Goal: Task Accomplishment & Management: Use online tool/utility

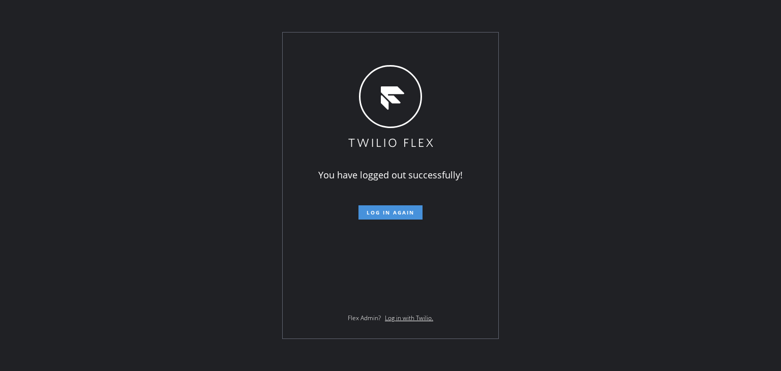
click at [397, 218] on button "Log in again" at bounding box center [391, 212] width 64 height 14
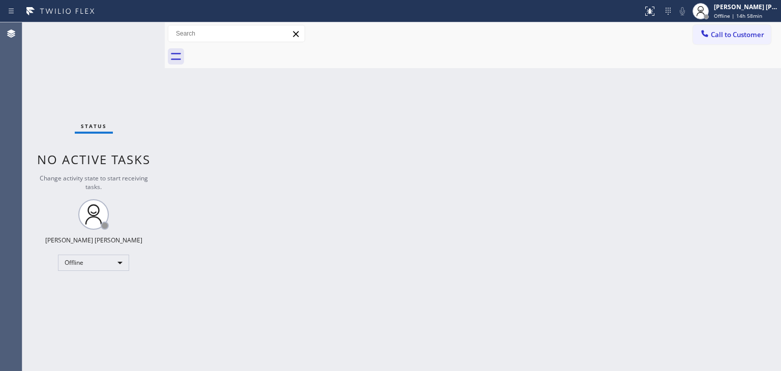
click at [682, 274] on div "Back to Dashboard Change Sender ID Customers Technicians Select a contact Outbo…" at bounding box center [473, 196] width 616 height 349
click at [741, 5] on div "[PERSON_NAME] [PERSON_NAME]" at bounding box center [746, 7] width 64 height 9
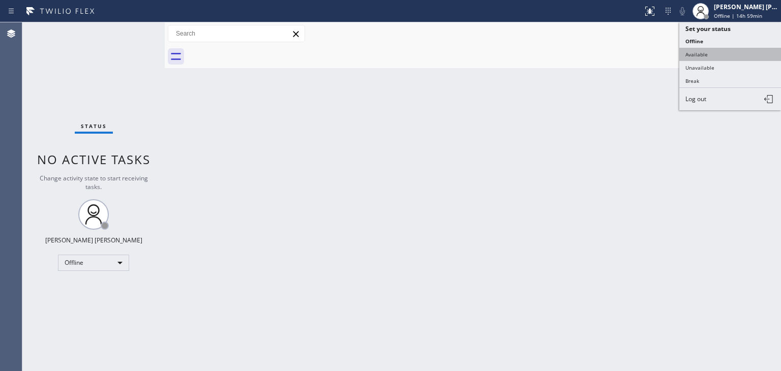
click at [721, 52] on button "Available" at bounding box center [730, 54] width 102 height 13
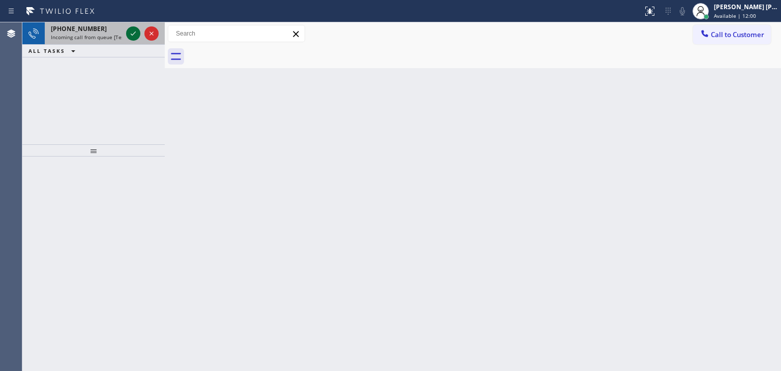
click at [135, 35] on icon at bounding box center [133, 33] width 12 height 12
click at [130, 33] on icon at bounding box center [133, 33] width 12 height 12
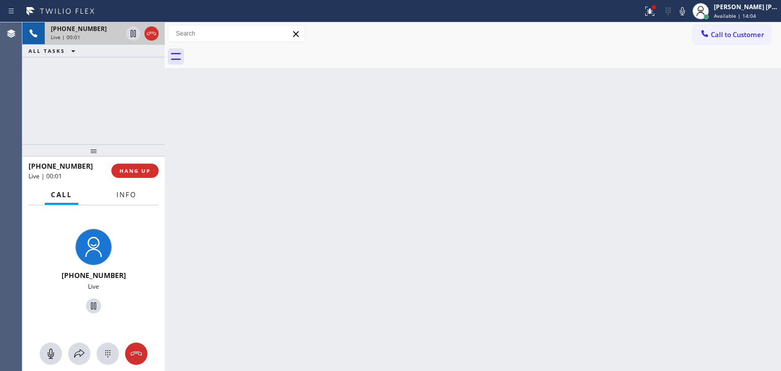
click at [129, 197] on span "Info" at bounding box center [126, 194] width 20 height 9
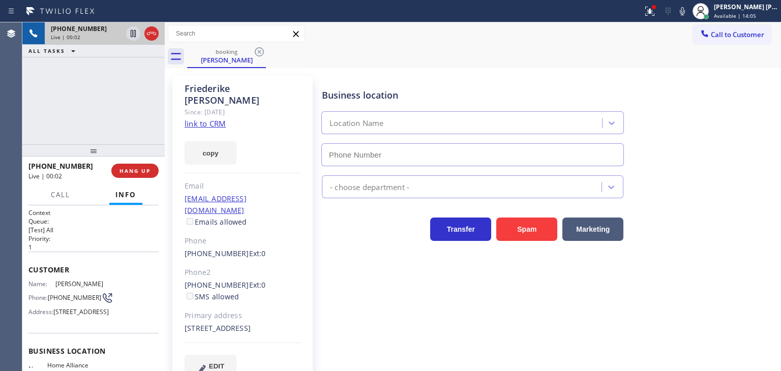
type input "[PHONE_NUMBER]"
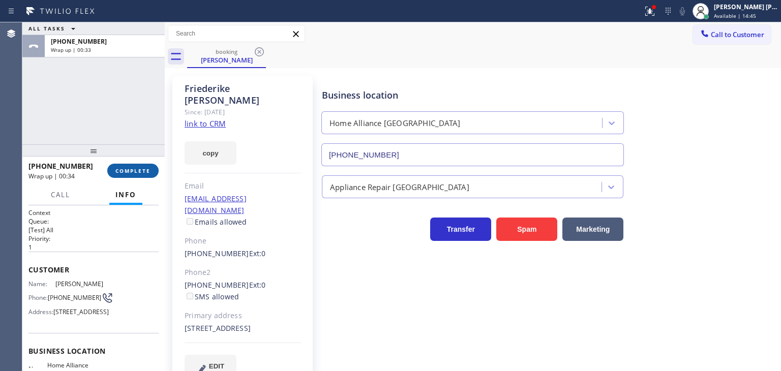
click at [130, 168] on span "COMPLETE" at bounding box center [132, 170] width 35 height 7
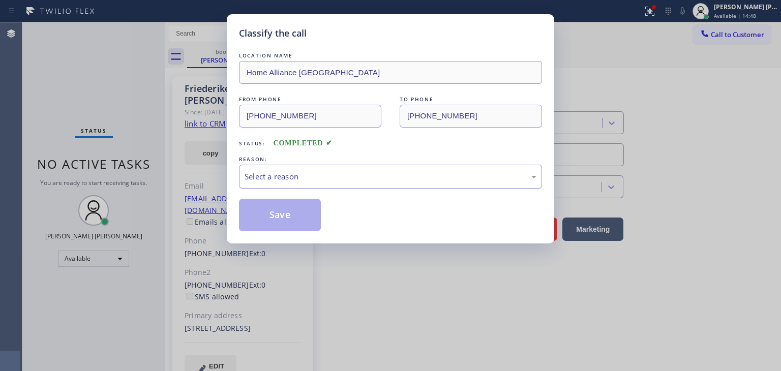
click at [265, 184] on div "Select a reason" at bounding box center [390, 177] width 303 height 24
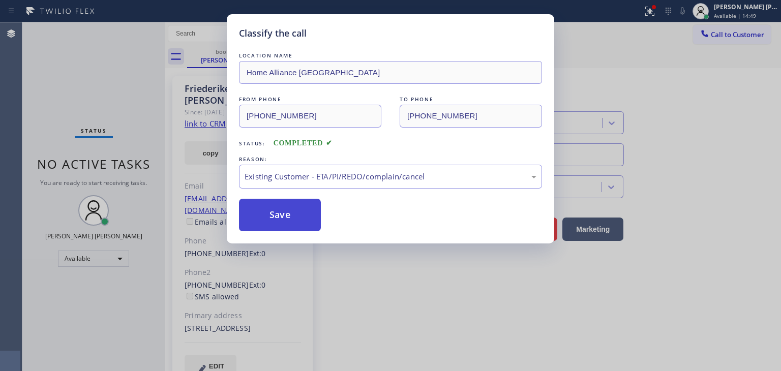
click at [284, 220] on button "Save" at bounding box center [280, 215] width 82 height 33
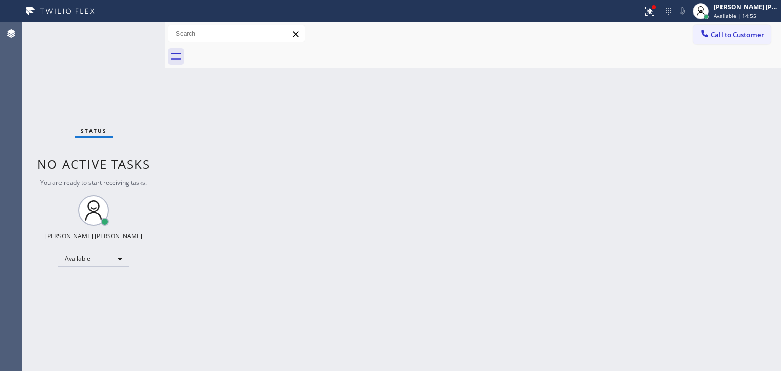
click at [132, 30] on div "Status No active tasks You are ready to start receiving tasks. [PERSON_NAME] [P…" at bounding box center [93, 196] width 142 height 349
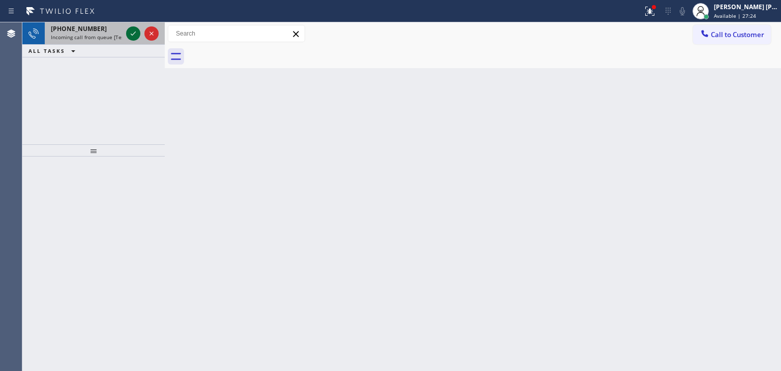
click at [136, 29] on icon at bounding box center [133, 33] width 12 height 12
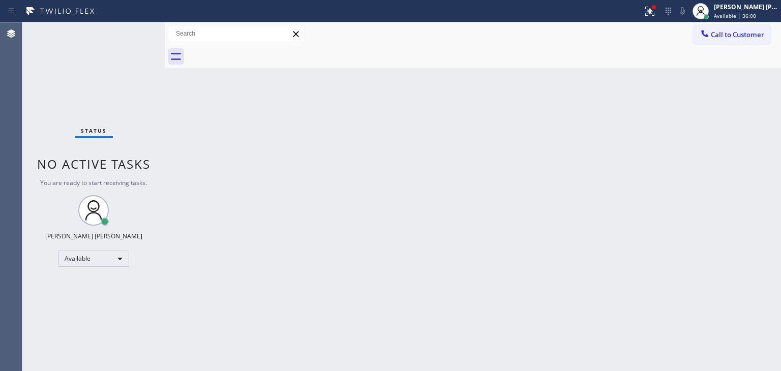
click at [132, 28] on div "Status No active tasks You are ready to start receiving tasks. [PERSON_NAME] [P…" at bounding box center [93, 196] width 142 height 349
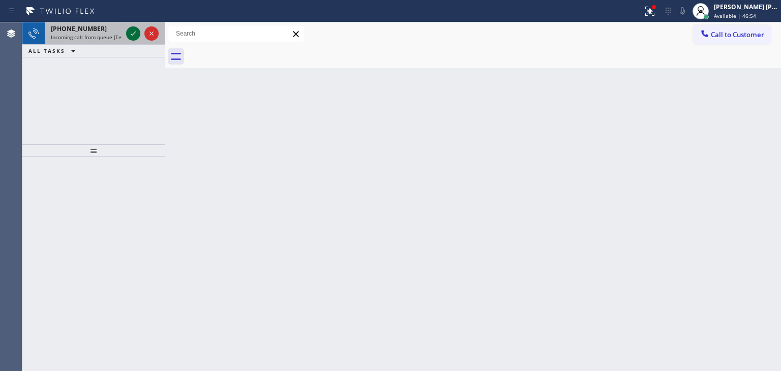
click at [134, 29] on icon at bounding box center [133, 33] width 12 height 12
click at [132, 37] on icon at bounding box center [133, 33] width 12 height 12
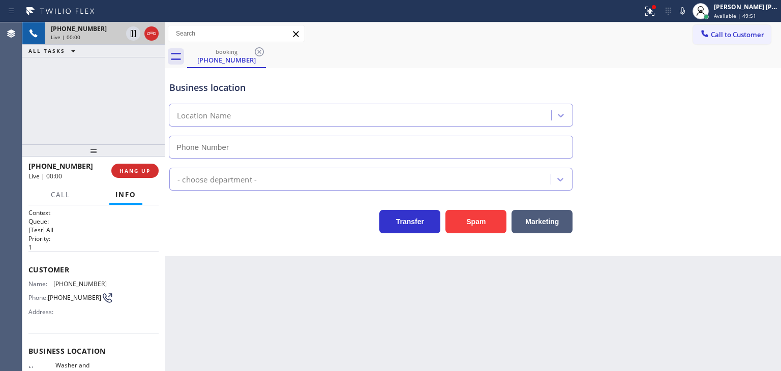
type input "[PHONE_NUMBER]"
click at [697, 126] on div "Business location Washer and Dryer Expert [PHONE_NUMBER]" at bounding box center [472, 113] width 611 height 92
drag, startPoint x: 24, startPoint y: 96, endPoint x: 38, endPoint y: 92, distance: 14.3
click at [24, 96] on div "[PHONE_NUMBER] Live | 01:20 ALL TASKS ALL TASKS ACTIVE TASKS TASKS IN WRAP UP" at bounding box center [93, 83] width 142 height 122
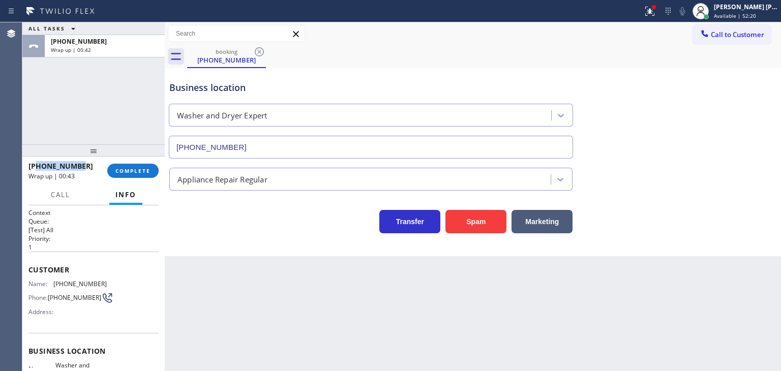
drag, startPoint x: 85, startPoint y: 165, endPoint x: 39, endPoint y: 162, distance: 46.9
click at [39, 162] on div "[PHONE_NUMBER]" at bounding box center [64, 166] width 72 height 10
copy span "6097428434"
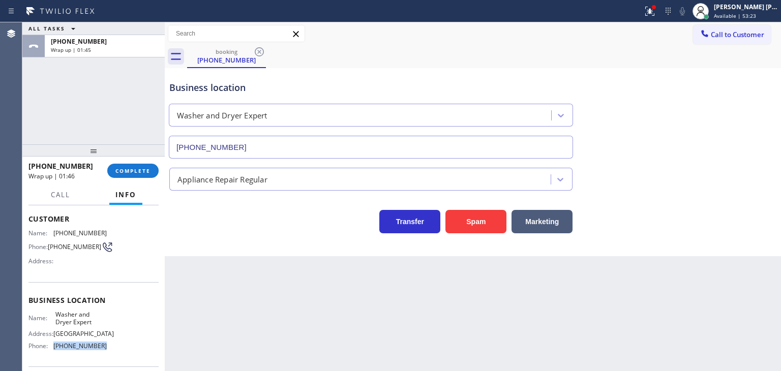
drag, startPoint x: 100, startPoint y: 354, endPoint x: 53, endPoint y: 356, distance: 46.8
click at [53, 350] on span "[PHONE_NUMBER]" at bounding box center [79, 346] width 53 height 8
copy span "[PHONE_NUMBER]"
click at [122, 170] on span "COMPLETE" at bounding box center [132, 170] width 35 height 7
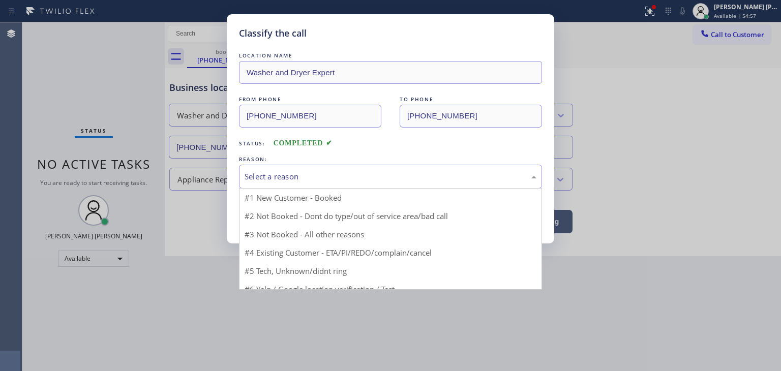
click at [276, 174] on div "Select a reason" at bounding box center [391, 177] width 292 height 12
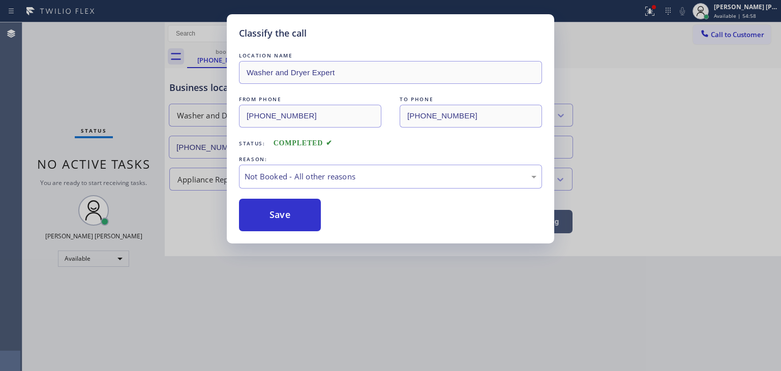
click at [279, 216] on button "Save" at bounding box center [280, 215] width 82 height 33
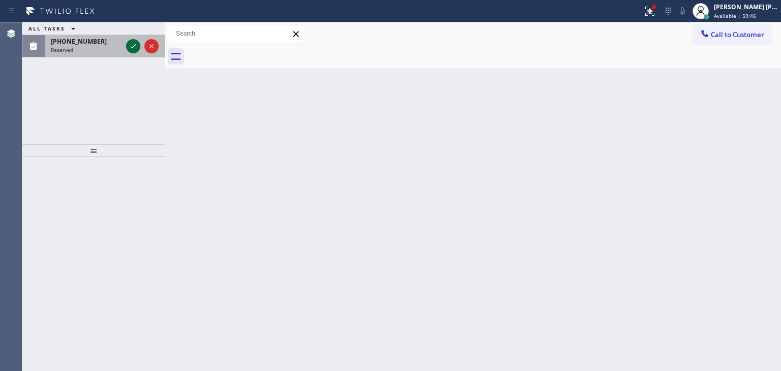
click at [128, 42] on icon at bounding box center [133, 46] width 12 height 12
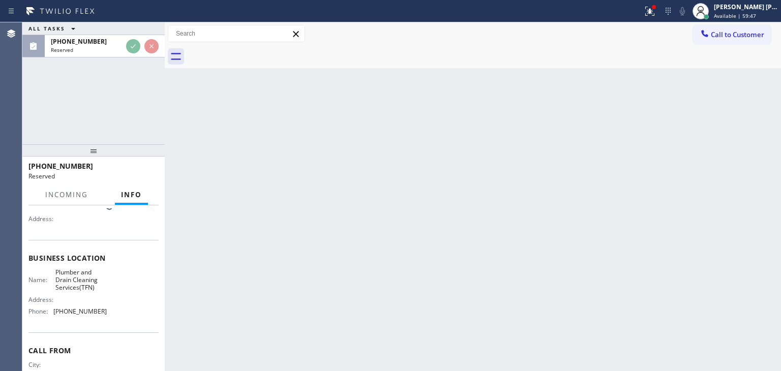
scroll to position [94, 0]
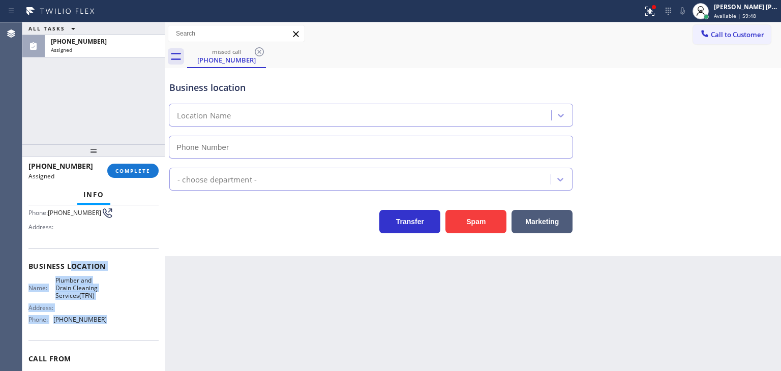
type input "[PHONE_NUMBER]"
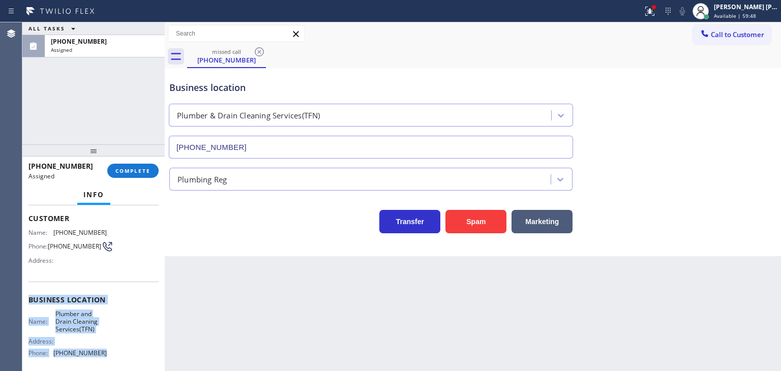
scroll to position [43, 0]
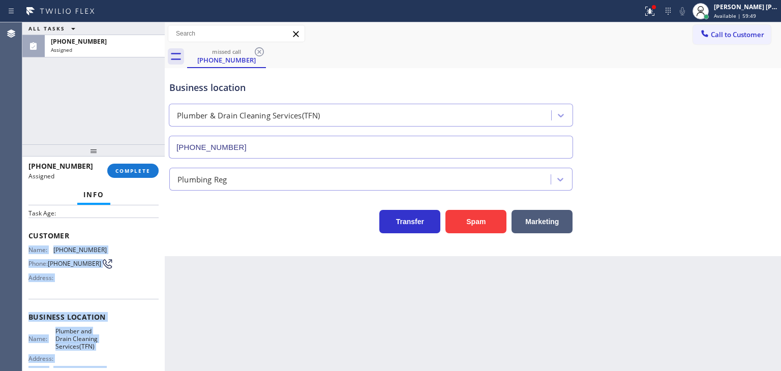
drag, startPoint x: 110, startPoint y: 323, endPoint x: 27, endPoint y: 245, distance: 113.7
click at [27, 245] on div "Context Queue: Plumbing Priority: 0 Task Age: Customer Name: [PHONE_NUMBER] Pho…" at bounding box center [93, 288] width 142 height 166
copy div "Name: [PHONE_NUMBER] Phone: [PHONE_NUMBER] Address: Business location Name: Plu…"
click at [135, 178] on button "COMPLETE" at bounding box center [132, 171] width 51 height 14
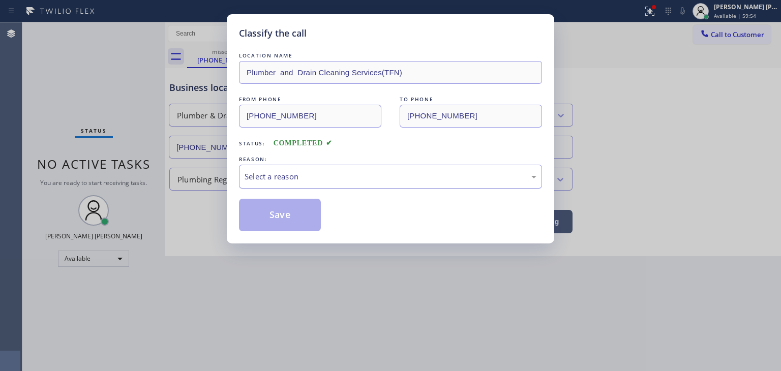
click at [267, 169] on div "Select a reason" at bounding box center [390, 177] width 303 height 24
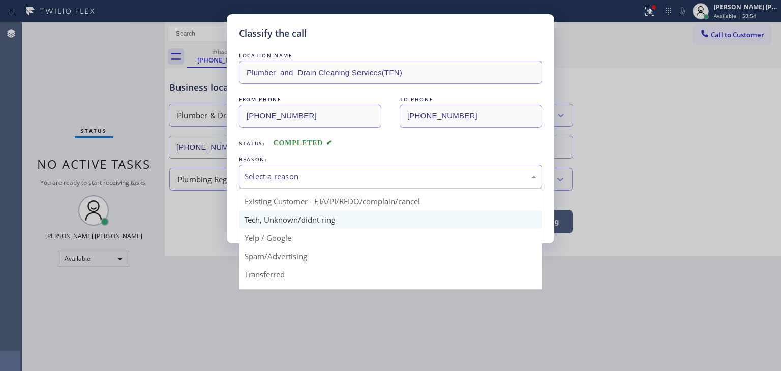
scroll to position [51, 0]
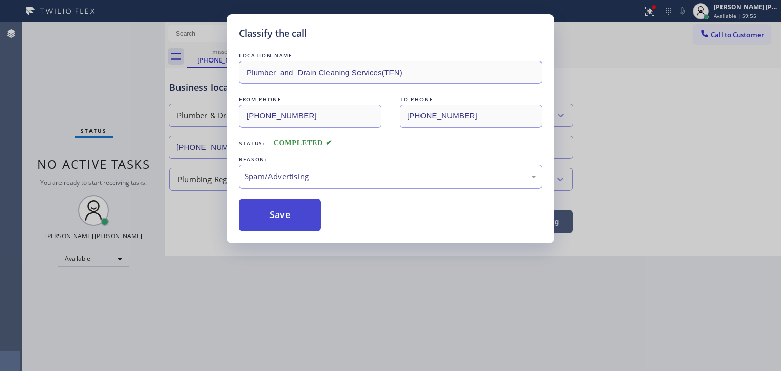
click at [287, 214] on button "Save" at bounding box center [280, 215] width 82 height 33
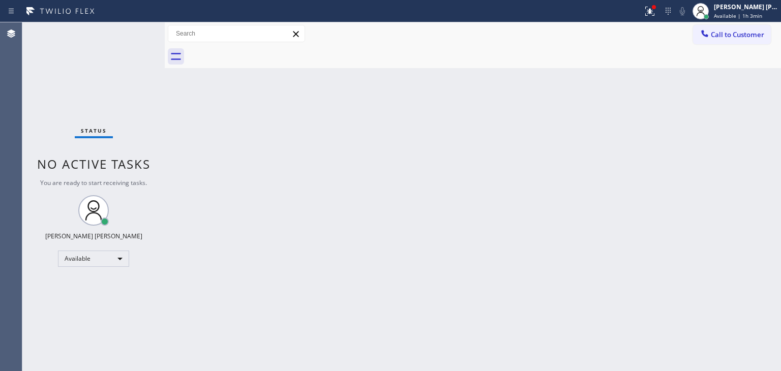
click at [132, 35] on div "Status No active tasks You are ready to start receiving tasks. [PERSON_NAME] [P…" at bounding box center [93, 196] width 142 height 349
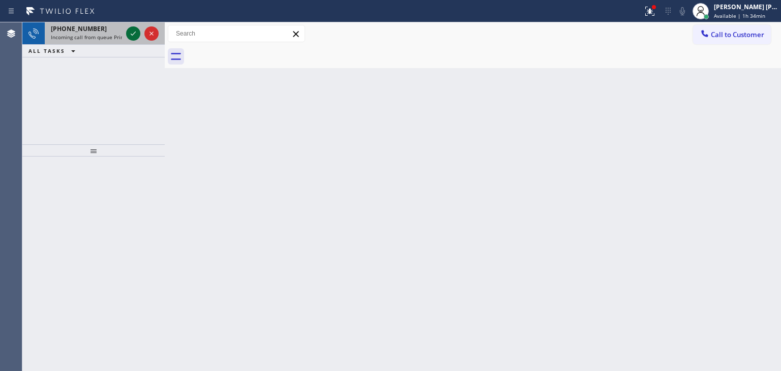
click at [132, 32] on icon at bounding box center [133, 33] width 12 height 12
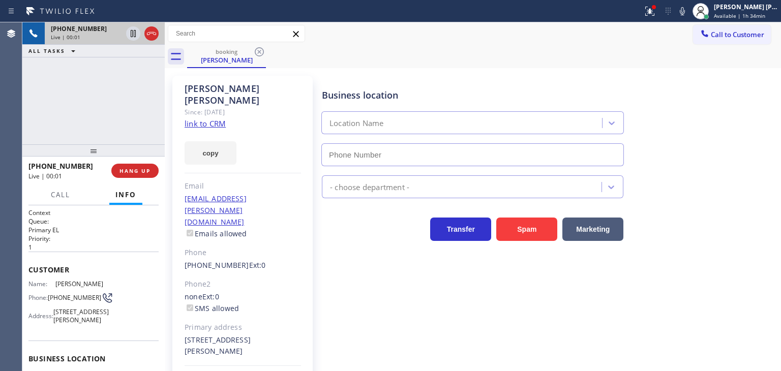
type input "[PHONE_NUMBER]"
click at [206, 119] on link "link to CRM" at bounding box center [205, 124] width 41 height 10
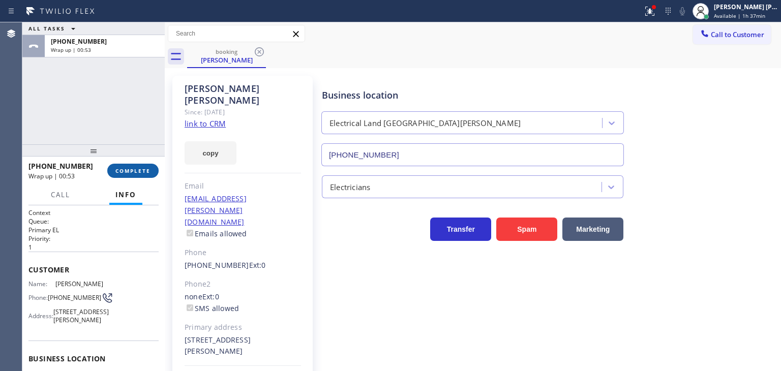
click at [140, 168] on span "COMPLETE" at bounding box center [132, 170] width 35 height 7
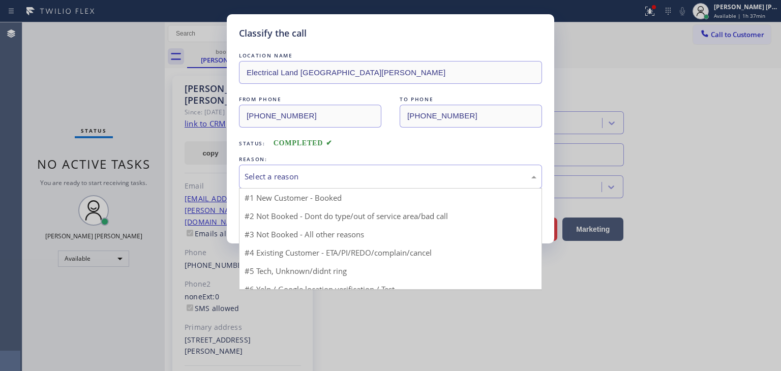
click at [275, 183] on div "Select a reason" at bounding box center [390, 177] width 303 height 24
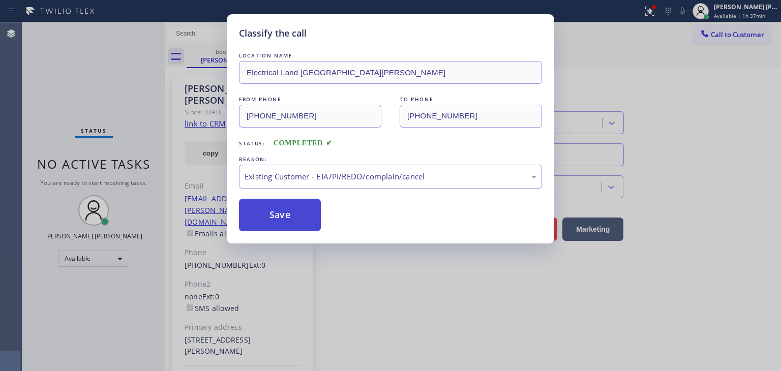
click at [290, 219] on button "Save" at bounding box center [280, 215] width 82 height 33
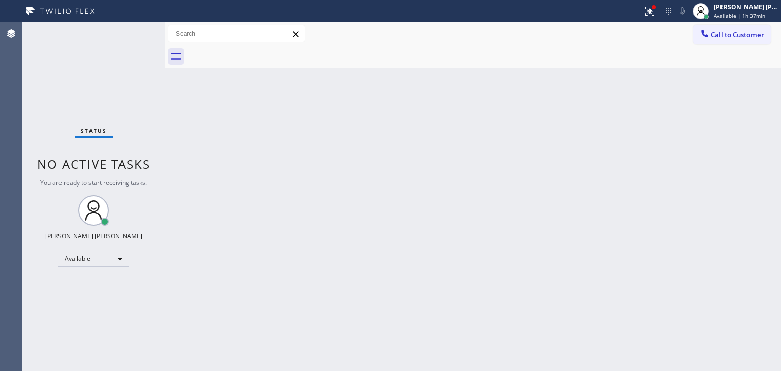
click at [133, 24] on div "Status No active tasks You are ready to start receiving tasks. [PERSON_NAME] [P…" at bounding box center [93, 196] width 142 height 349
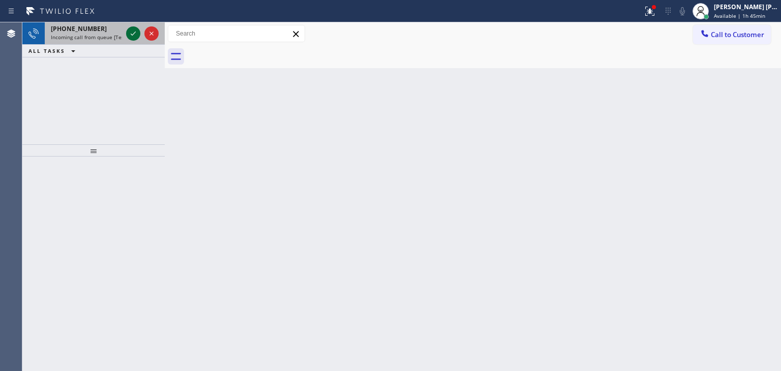
click at [134, 34] on icon at bounding box center [133, 33] width 12 height 12
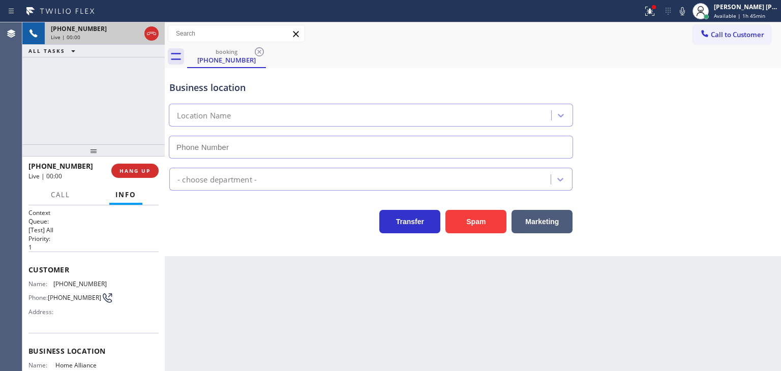
type input "[PHONE_NUMBER]"
click at [754, 119] on div "Business location Home Alliance [PHONE_NUMBER]" at bounding box center [472, 113] width 611 height 92
drag, startPoint x: 701, startPoint y: 10, endPoint x: 690, endPoint y: 9, distance: 10.7
click at [689, 9] on icon at bounding box center [682, 11] width 12 height 12
click at [132, 32] on icon at bounding box center [133, 33] width 5 height 7
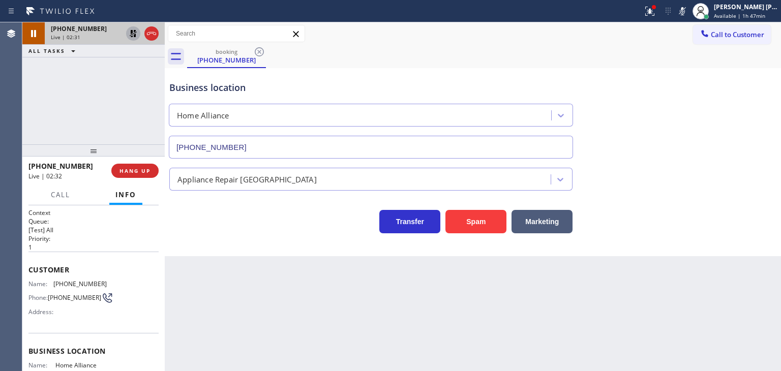
click at [771, 113] on div "Business location Home Alliance [PHONE_NUMBER]" at bounding box center [472, 113] width 611 height 92
click at [689, 9] on icon at bounding box center [682, 11] width 12 height 12
click at [140, 33] on div at bounding box center [133, 33] width 14 height 12
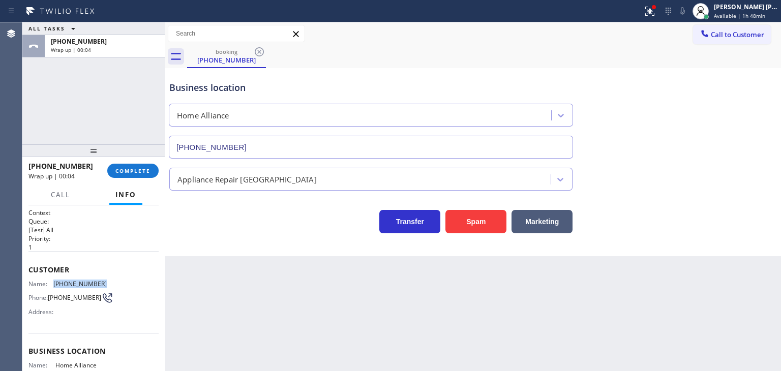
drag, startPoint x: 99, startPoint y: 278, endPoint x: 52, endPoint y: 283, distance: 47.6
click at [52, 283] on div "Name: [PHONE_NUMBER]" at bounding box center [67, 284] width 78 height 8
copy div "[PHONE_NUMBER]"
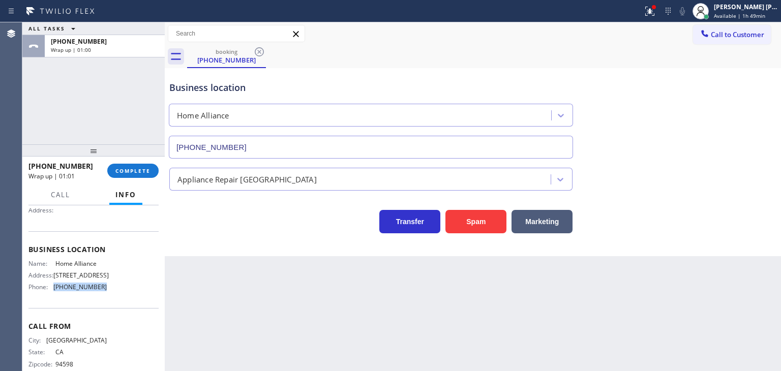
drag, startPoint x: 106, startPoint y: 302, endPoint x: 52, endPoint y: 292, distance: 54.3
click at [52, 292] on div "Name: Home Alliance Address: [STREET_ADDRESS] Phone: [PHONE_NUMBER]" at bounding box center [93, 278] width 130 height 36
copy div "[PHONE_NUMBER]"
click at [131, 169] on span "COMPLETE" at bounding box center [132, 170] width 35 height 7
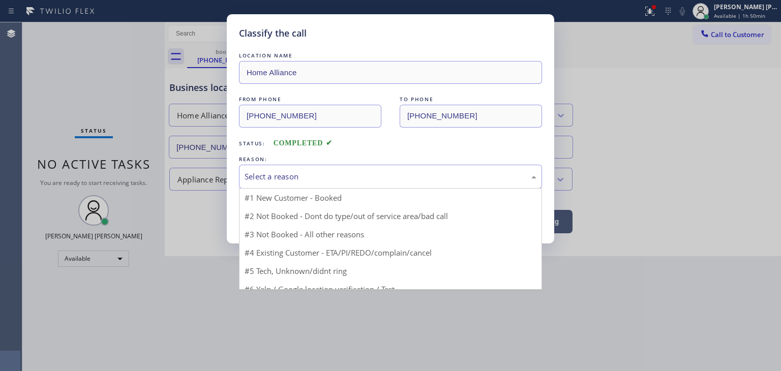
click at [262, 181] on div "Select a reason" at bounding box center [391, 177] width 292 height 12
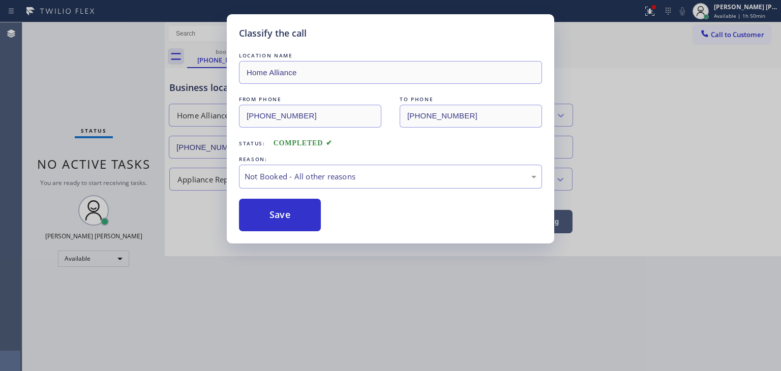
click at [281, 222] on button "Save" at bounding box center [280, 215] width 82 height 33
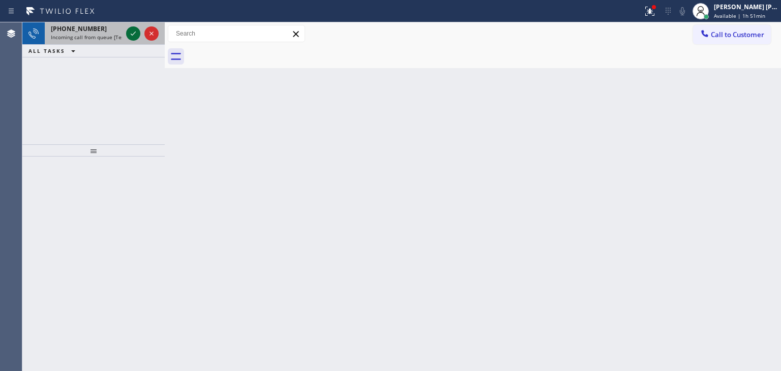
click at [130, 31] on icon at bounding box center [133, 33] width 12 height 12
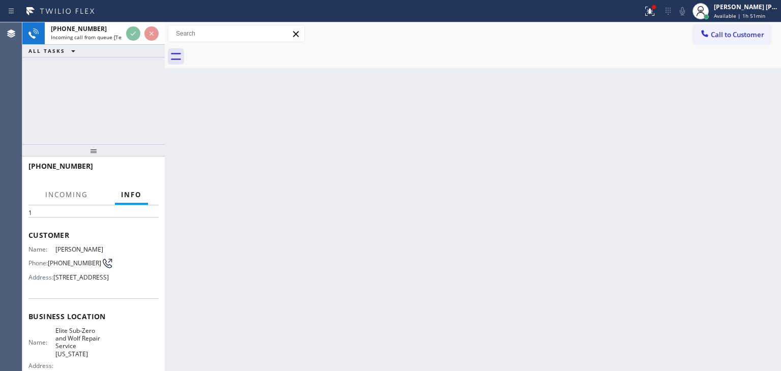
scroll to position [51, 0]
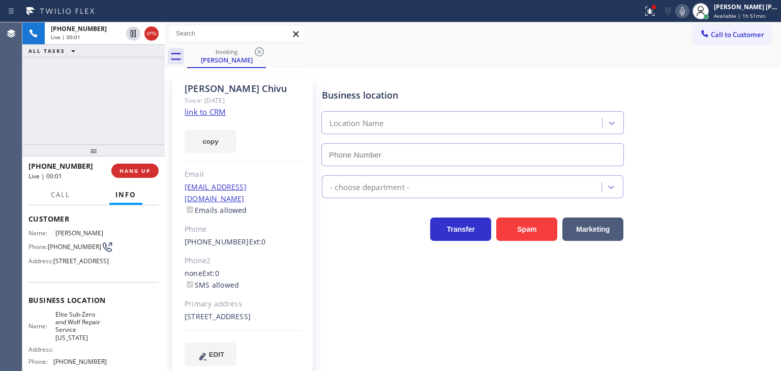
type input "[PHONE_NUMBER]"
click at [205, 113] on link "link to CRM" at bounding box center [205, 112] width 41 height 10
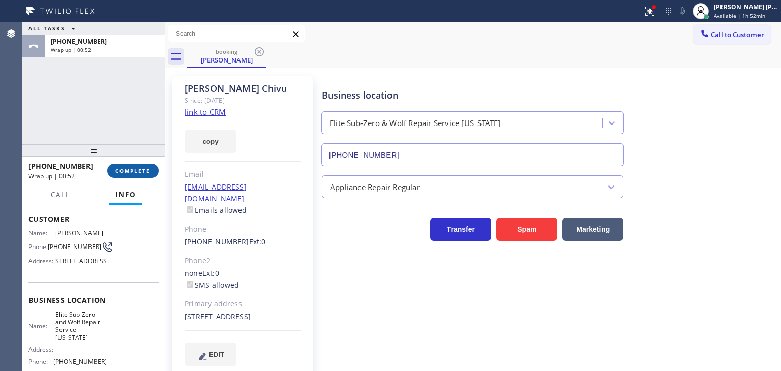
click at [139, 170] on span "COMPLETE" at bounding box center [132, 170] width 35 height 7
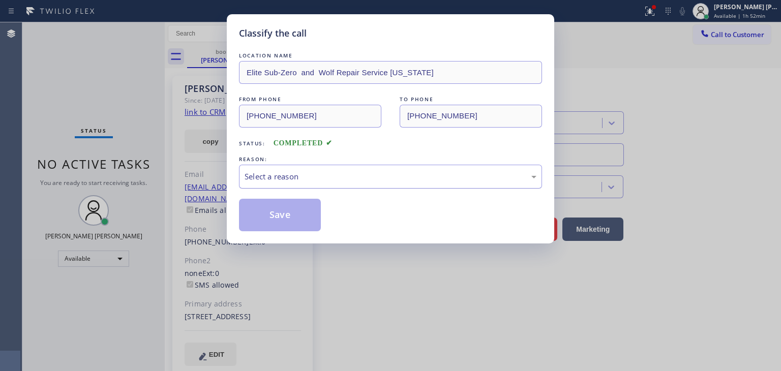
click at [300, 177] on div "Select a reason" at bounding box center [391, 177] width 292 height 12
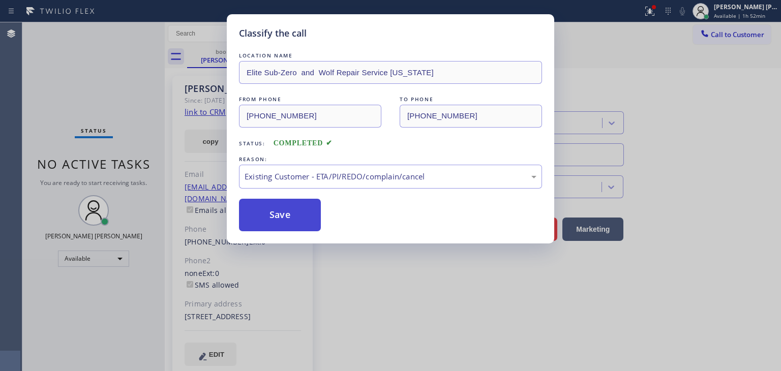
click at [282, 226] on button "Save" at bounding box center [280, 215] width 82 height 33
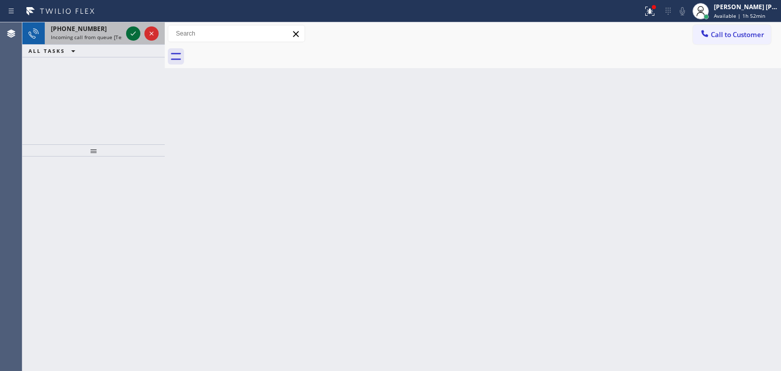
click at [135, 33] on icon at bounding box center [133, 33] width 12 height 12
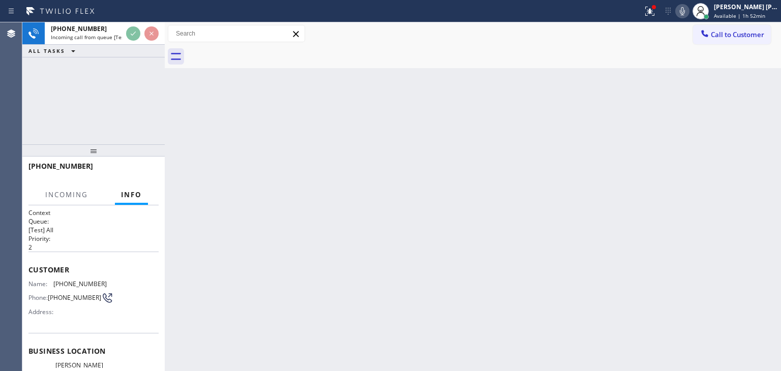
scroll to position [102, 0]
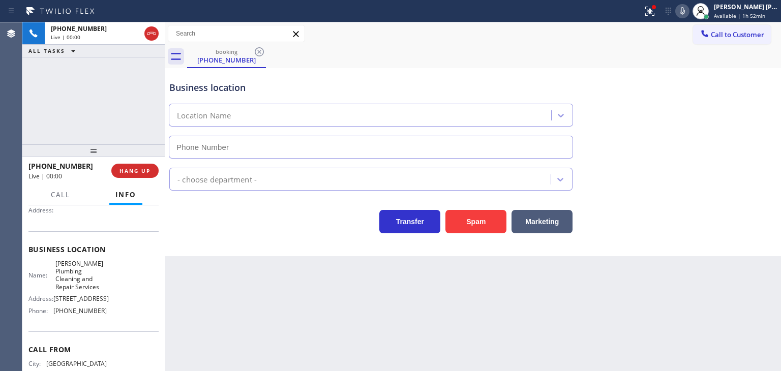
type input "[PHONE_NUMBER]"
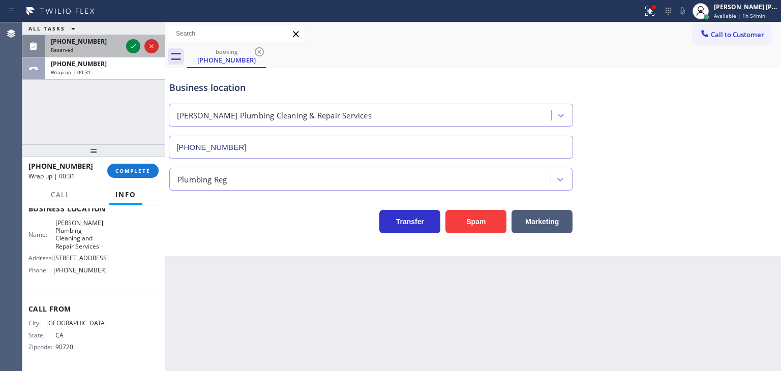
click at [99, 43] on div "[PHONE_NUMBER]" at bounding box center [86, 41] width 71 height 9
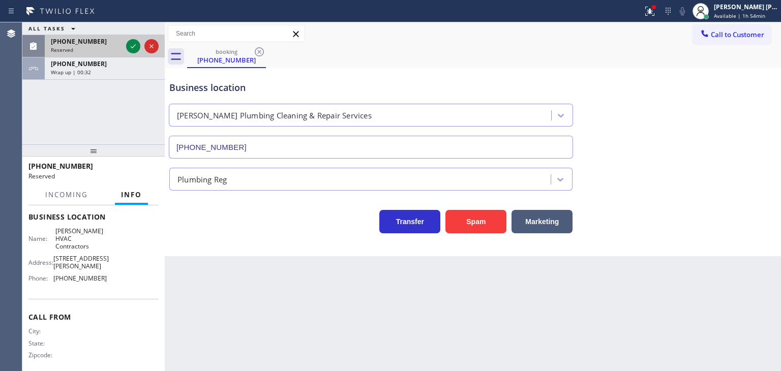
scroll to position [151, 0]
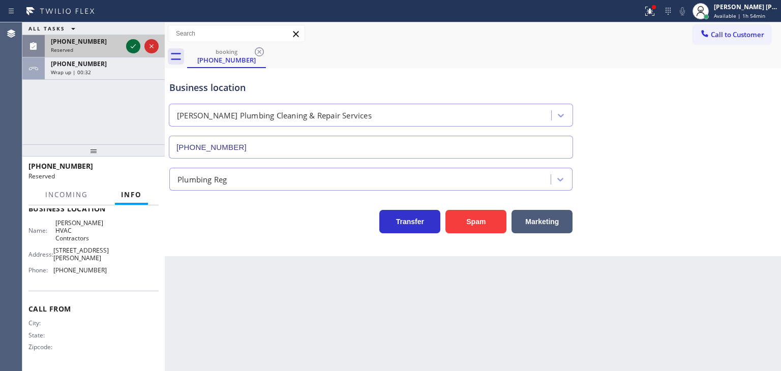
click at [134, 43] on icon at bounding box center [133, 46] width 12 height 12
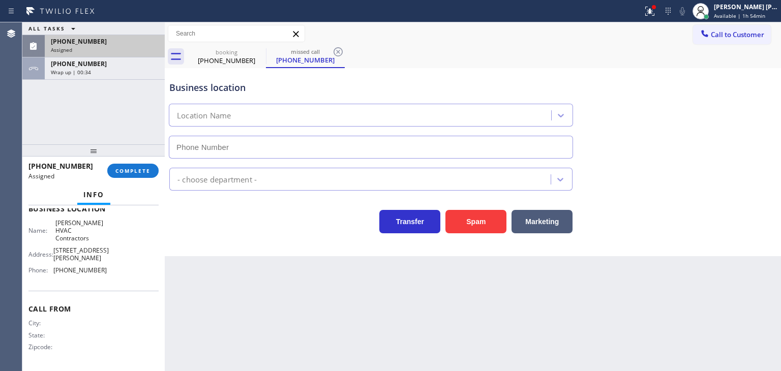
scroll to position [100, 0]
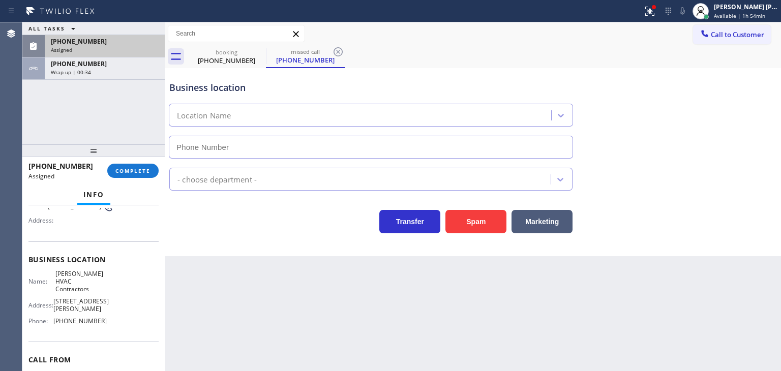
type input "[PHONE_NUMBER]"
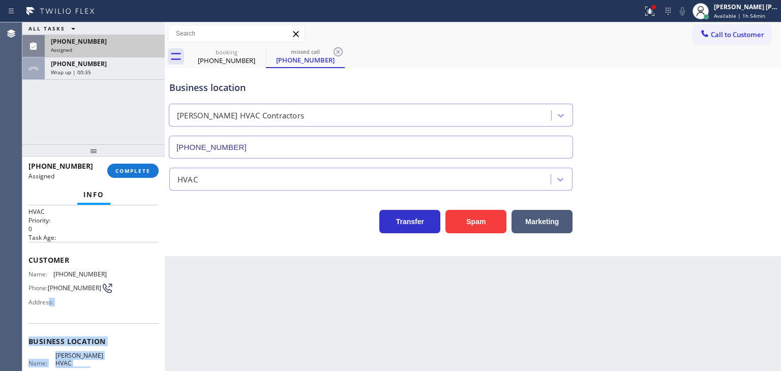
scroll to position [0, 0]
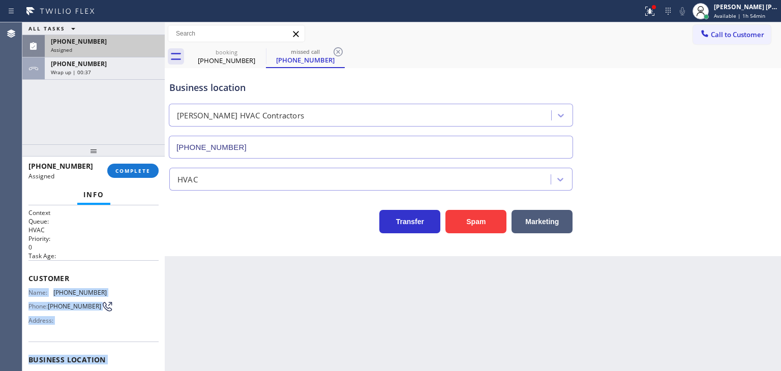
drag, startPoint x: 117, startPoint y: 335, endPoint x: 25, endPoint y: 289, distance: 102.1
click at [25, 289] on div "Context Queue: HVAC Priority: 0 Task Age: Customer Name: [PHONE_NUMBER] Phone: …" at bounding box center [93, 288] width 142 height 166
copy div "Name: [PHONE_NUMBER] Phone: [PHONE_NUMBER] Address: Business location Name: [PE…"
click at [142, 169] on span "COMPLETE" at bounding box center [132, 170] width 35 height 7
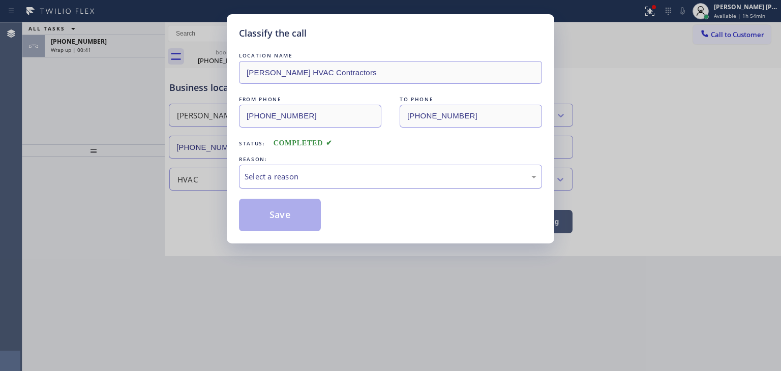
click at [301, 174] on div "Select a reason" at bounding box center [391, 177] width 292 height 12
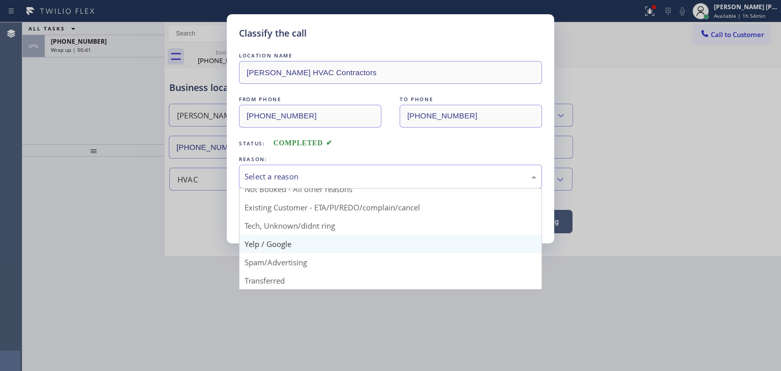
scroll to position [9, 0]
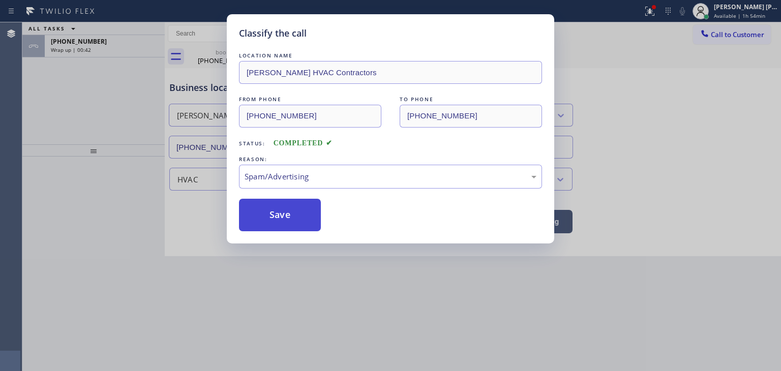
click at [277, 214] on button "Save" at bounding box center [280, 215] width 82 height 33
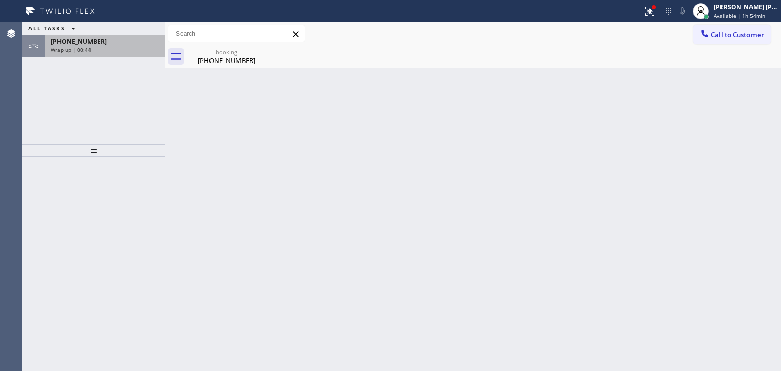
click at [103, 50] on div "Wrap up | 00:44" at bounding box center [105, 49] width 108 height 7
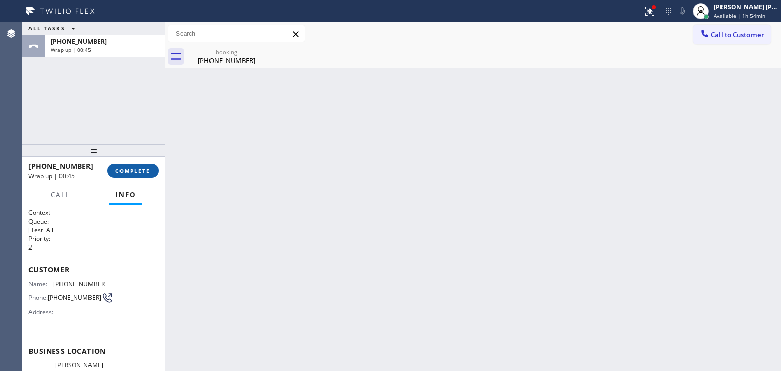
click at [128, 172] on span "COMPLETE" at bounding box center [132, 170] width 35 height 7
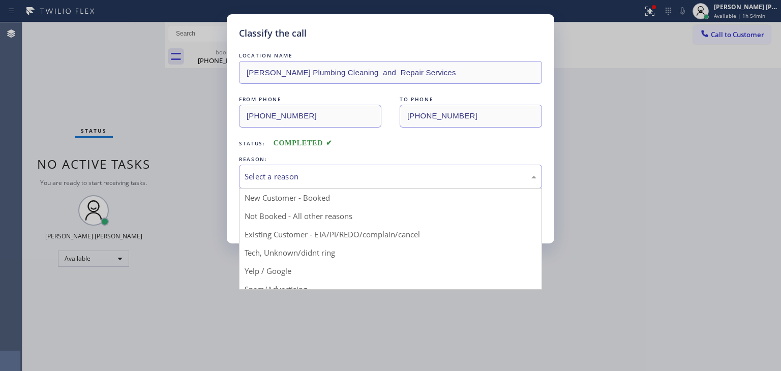
drag, startPoint x: 309, startPoint y: 165, endPoint x: 295, endPoint y: 186, distance: 24.8
click at [307, 165] on div "Select a reason" at bounding box center [390, 177] width 303 height 24
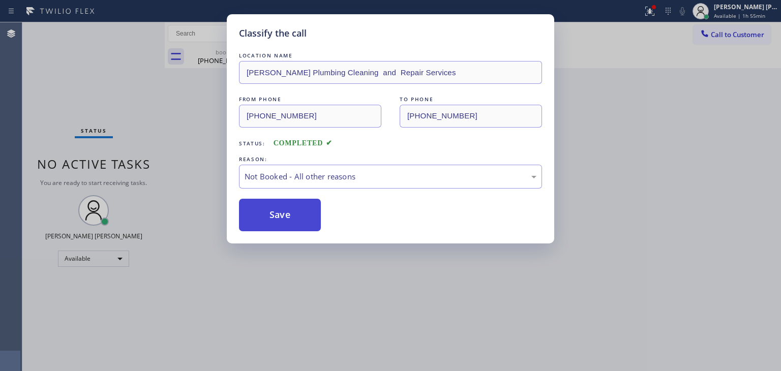
click at [279, 213] on button "Save" at bounding box center [280, 215] width 82 height 33
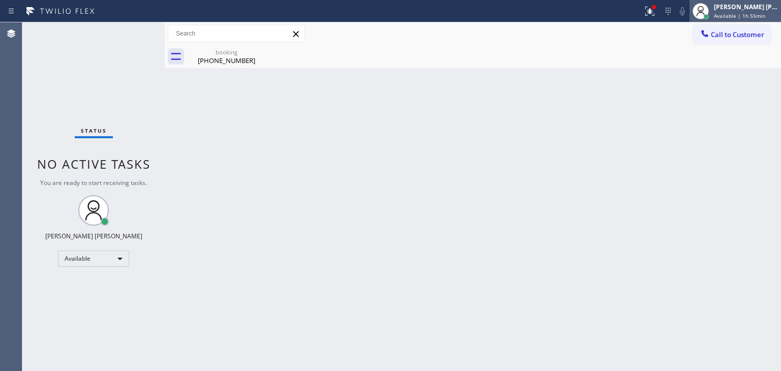
drag, startPoint x: 759, startPoint y: 9, endPoint x: 743, endPoint y: 18, distance: 18.2
click at [757, 9] on div "[PERSON_NAME] [PERSON_NAME]" at bounding box center [746, 7] width 64 height 9
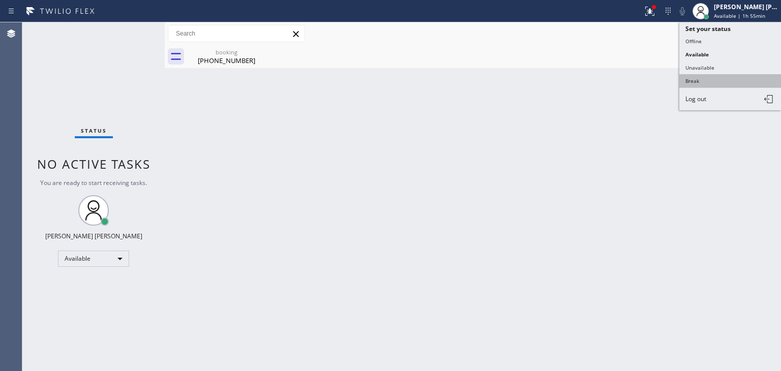
click at [708, 78] on button "Break" at bounding box center [730, 80] width 102 height 13
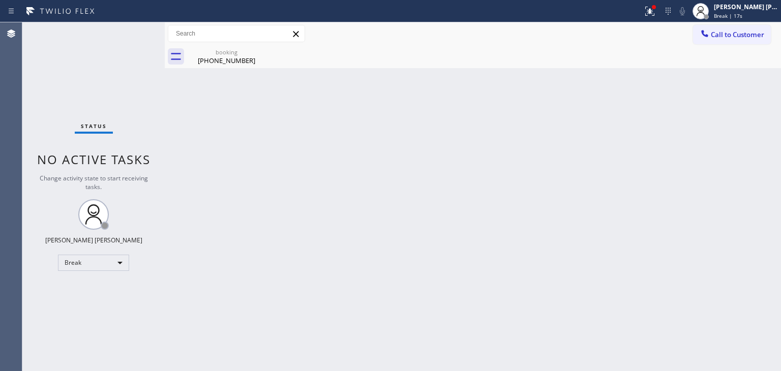
click at [763, 170] on div "Back to Dashboard Change Sender ID Customers Technicians Select a contact Outbo…" at bounding box center [473, 196] width 616 height 349
click at [757, 7] on div "[PERSON_NAME] [PERSON_NAME]" at bounding box center [746, 7] width 64 height 9
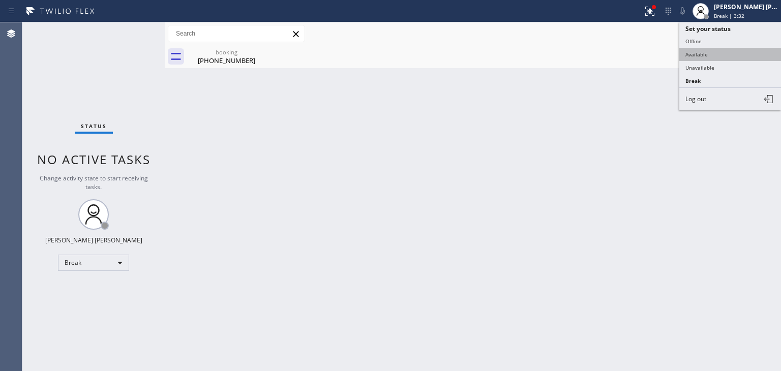
click at [724, 52] on button "Available" at bounding box center [730, 54] width 102 height 13
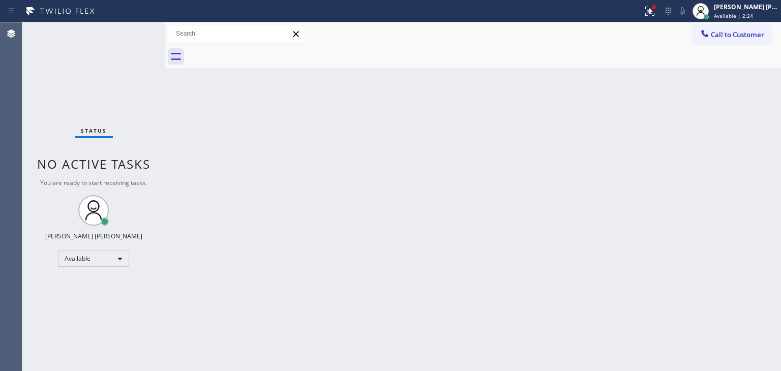
click at [134, 45] on div "Status No active tasks You are ready to start receiving tasks. [PERSON_NAME] [P…" at bounding box center [93, 196] width 142 height 349
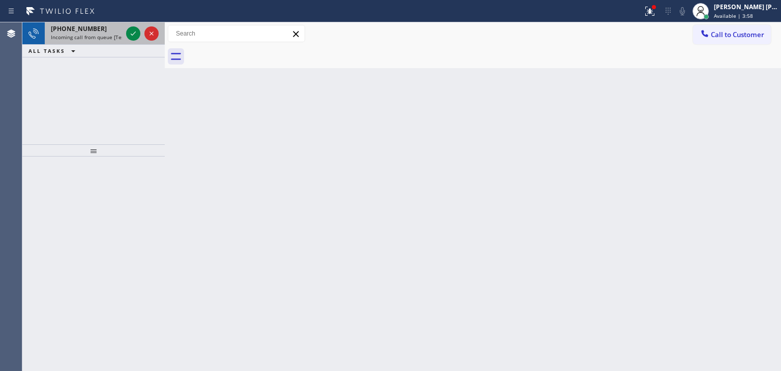
click at [140, 31] on div at bounding box center [142, 33] width 37 height 22
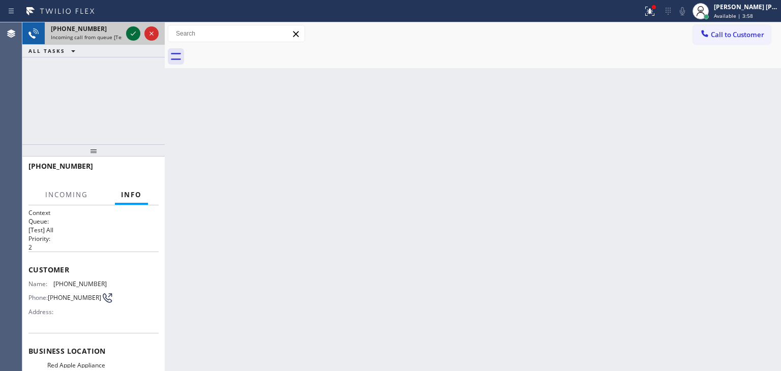
click at [134, 33] on icon at bounding box center [133, 34] width 5 height 4
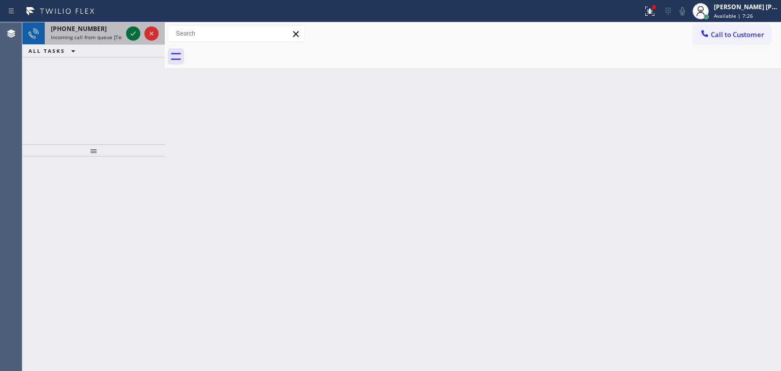
click at [132, 35] on icon at bounding box center [133, 33] width 12 height 12
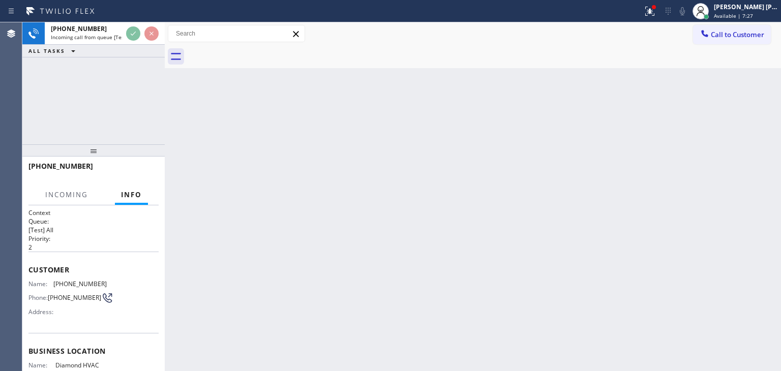
scroll to position [51, 0]
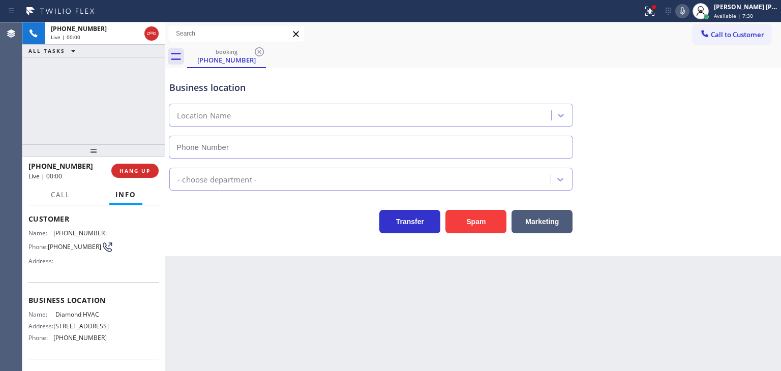
type input "[PHONE_NUMBER]"
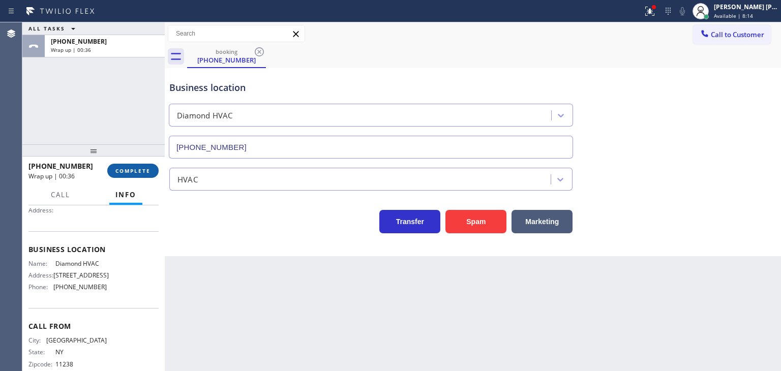
click at [116, 175] on button "COMPLETE" at bounding box center [132, 171] width 51 height 14
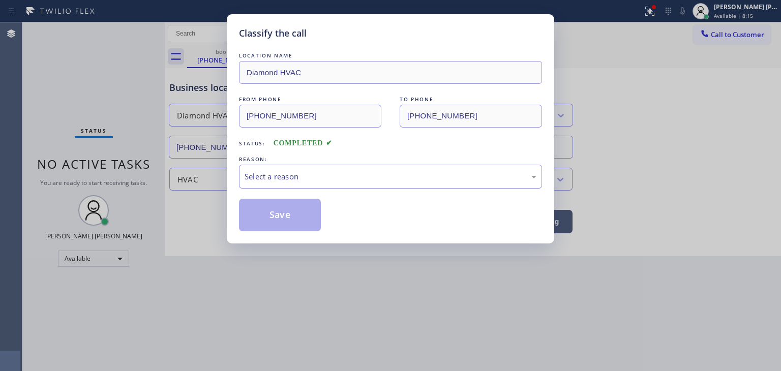
click at [254, 168] on div "Select a reason" at bounding box center [390, 177] width 303 height 24
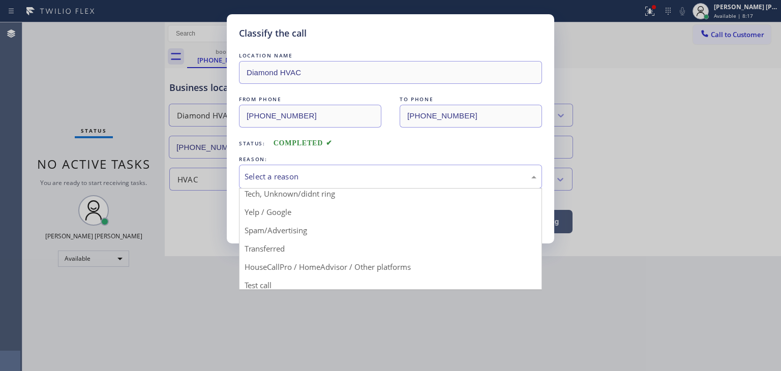
scroll to position [64, 0]
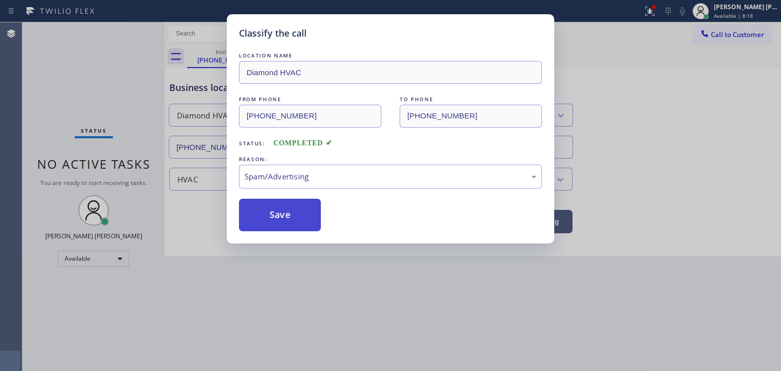
click at [286, 213] on button "Save" at bounding box center [280, 215] width 82 height 33
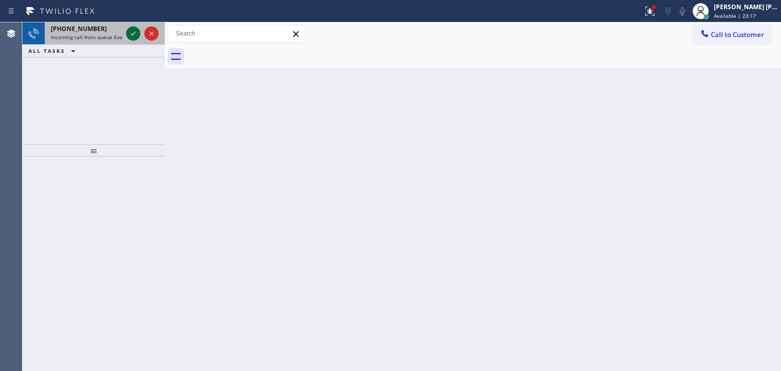
click at [132, 35] on icon at bounding box center [133, 34] width 5 height 4
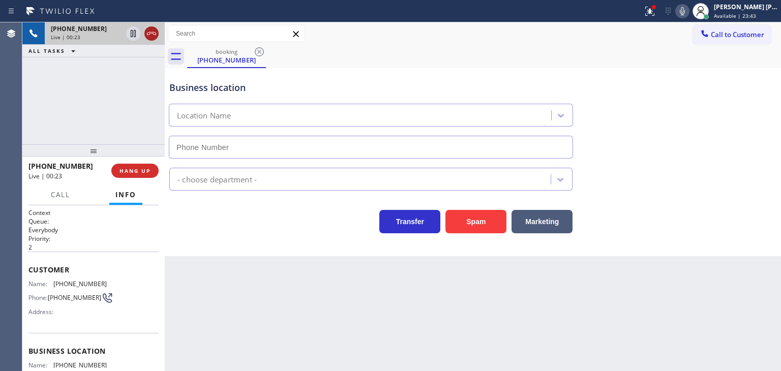
click at [154, 34] on icon at bounding box center [151, 33] width 12 height 12
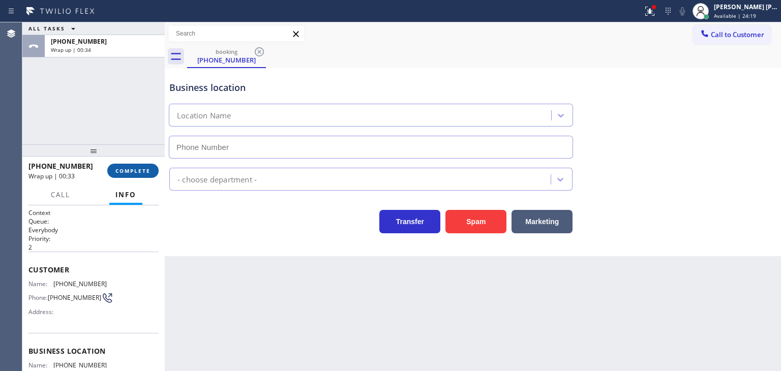
click at [128, 165] on button "COMPLETE" at bounding box center [132, 171] width 51 height 14
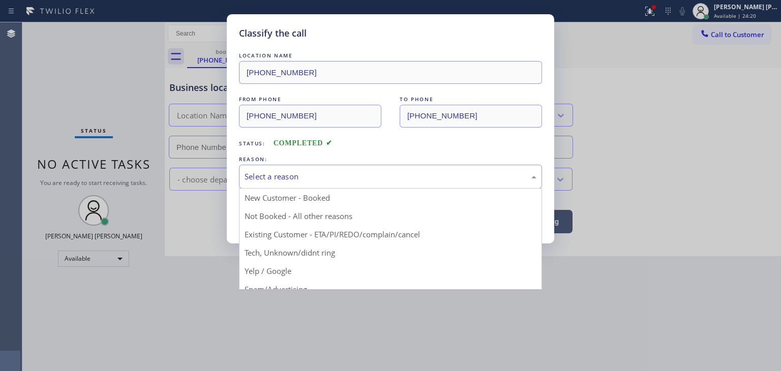
click at [328, 176] on div "Select a reason" at bounding box center [391, 177] width 292 height 12
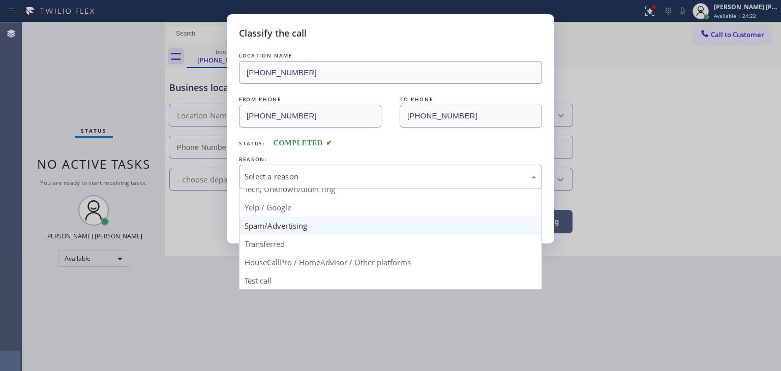
scroll to position [13, 0]
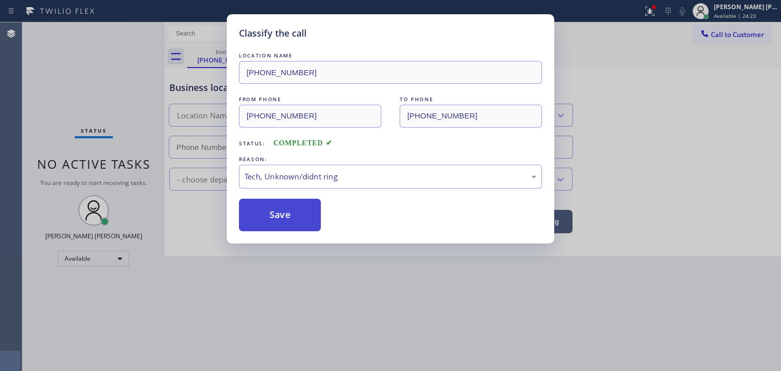
click at [283, 220] on button "Save" at bounding box center [280, 215] width 82 height 33
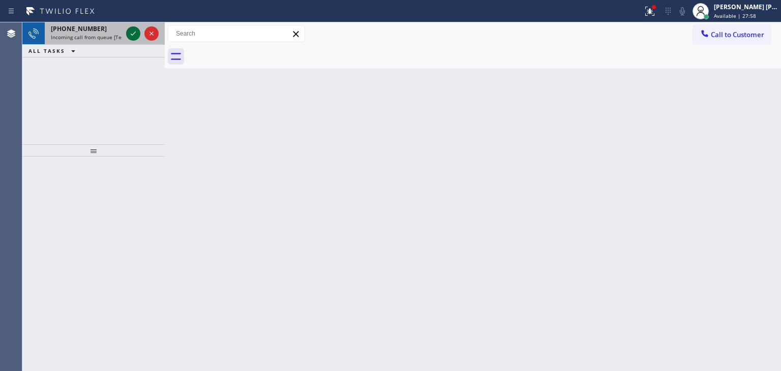
click at [136, 34] on icon at bounding box center [133, 33] width 12 height 12
click at [134, 29] on icon at bounding box center [133, 33] width 12 height 12
click at [135, 29] on icon at bounding box center [133, 33] width 12 height 12
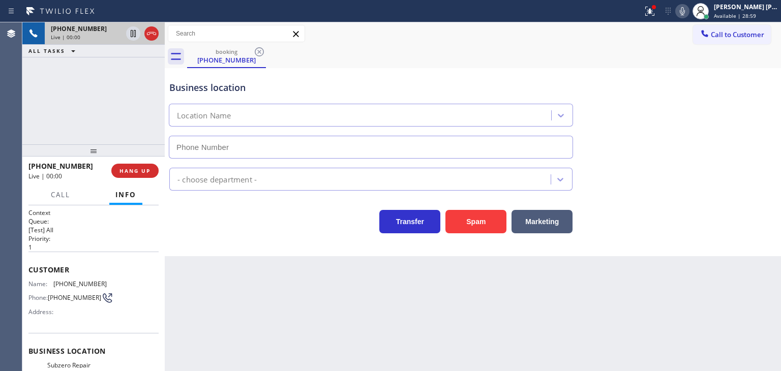
type input "[PHONE_NUMBER]"
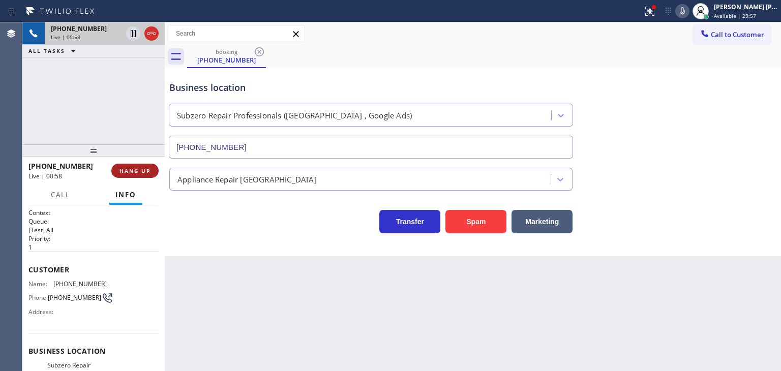
click at [142, 170] on span "HANG UP" at bounding box center [135, 170] width 31 height 7
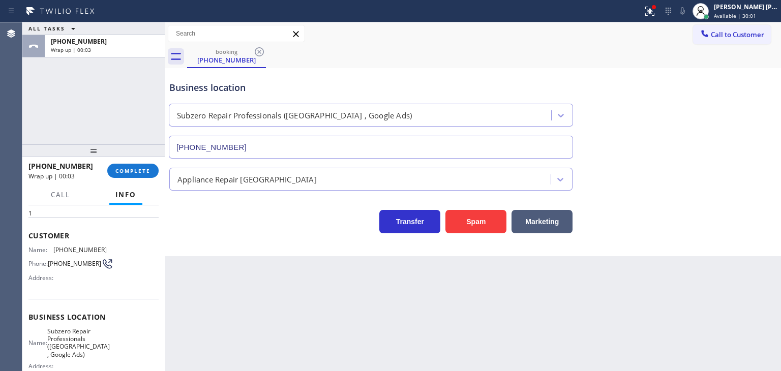
scroll to position [102, 0]
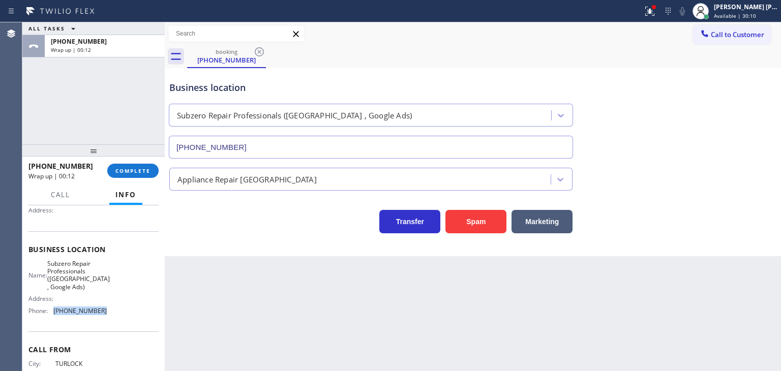
drag, startPoint x: 102, startPoint y: 312, endPoint x: 53, endPoint y: 314, distance: 48.4
click at [53, 314] on div "Name: Subzero Repair Professionals ([GEOGRAPHIC_DATA] , Google Ads) Address: Ph…" at bounding box center [93, 290] width 130 height 60
copy span "[PHONE_NUMBER]"
click at [755, 37] on span "Call to Customer" at bounding box center [737, 34] width 53 height 9
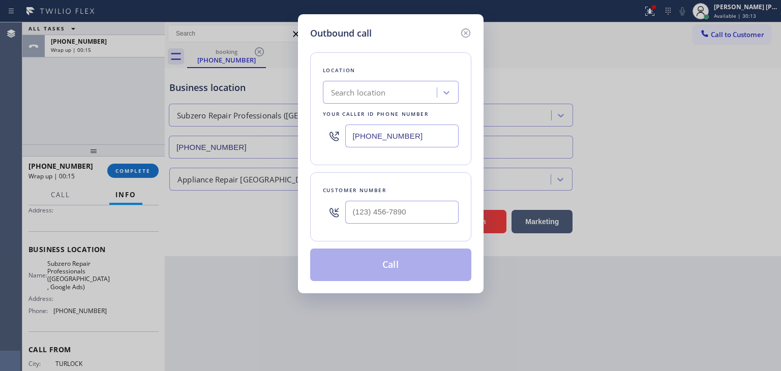
drag, startPoint x: 426, startPoint y: 139, endPoint x: 325, endPoint y: 133, distance: 101.4
click at [328, 142] on div "[PHONE_NUMBER]" at bounding box center [391, 136] width 136 height 33
paste input "916) 515-7318"
click at [466, 33] on icon at bounding box center [466, 33] width 12 height 12
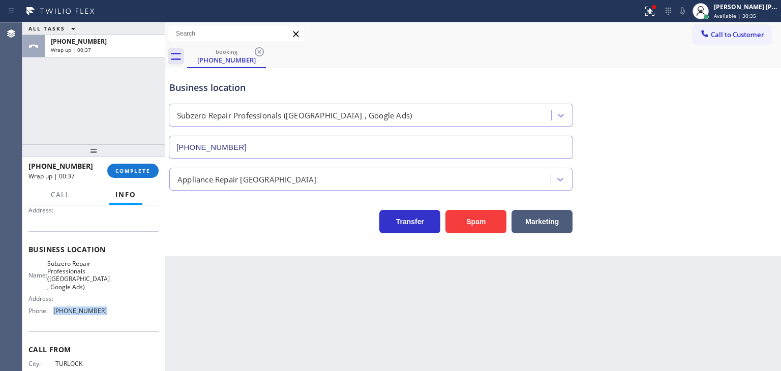
drag, startPoint x: 114, startPoint y: 314, endPoint x: 53, endPoint y: 314, distance: 61.0
click at [53, 314] on div "Name: Subzero Repair Professionals ([GEOGRAPHIC_DATA] , Google Ads) Address: Ph…" at bounding box center [93, 290] width 130 height 60
copy div "[PHONE_NUMBER]"
click at [742, 32] on span "Call to Customer" at bounding box center [737, 34] width 53 height 9
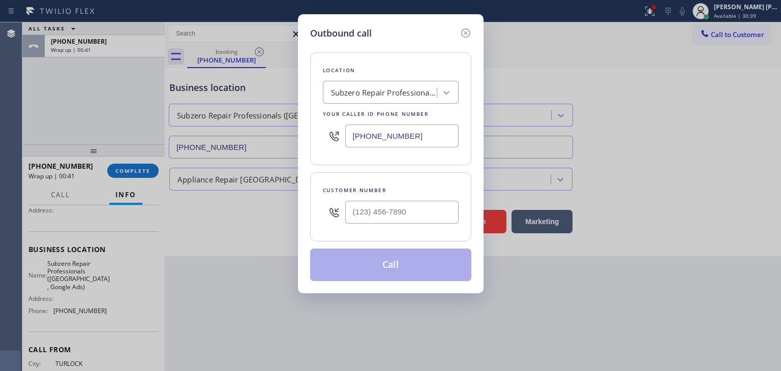
drag, startPoint x: 429, startPoint y: 139, endPoint x: 291, endPoint y: 143, distance: 138.4
click at [291, 143] on div "Outbound call Location Subzero Repair Professionals ([GEOGRAPHIC_DATA] , Google…" at bounding box center [390, 185] width 781 height 371
paste input "916) 515-7318"
type input "[PHONE_NUMBER]"
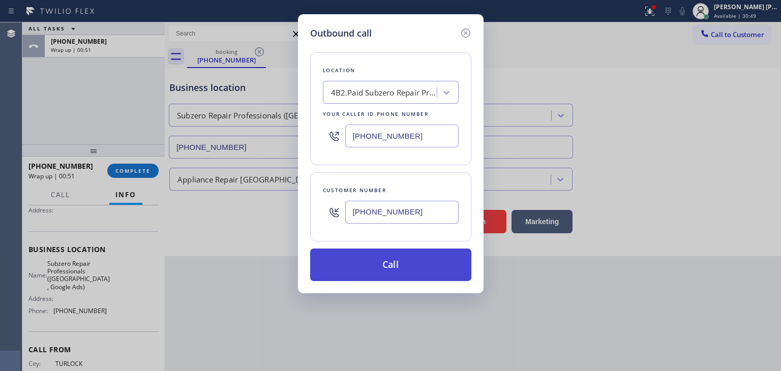
type input "[PHONE_NUMBER]"
click at [403, 265] on button "Call" at bounding box center [390, 265] width 161 height 33
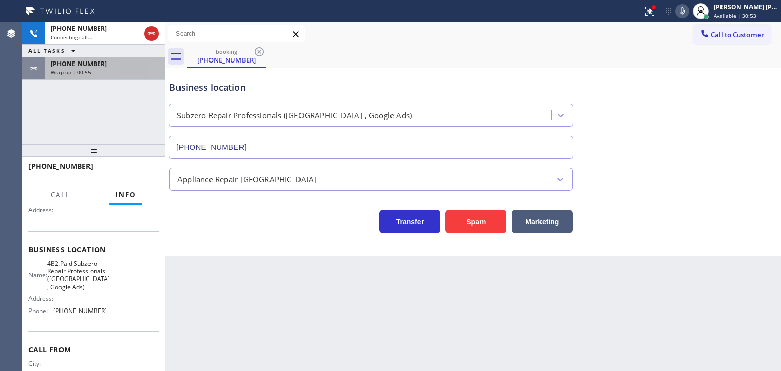
click at [123, 73] on div "Wrap up | 00:55" at bounding box center [105, 72] width 108 height 7
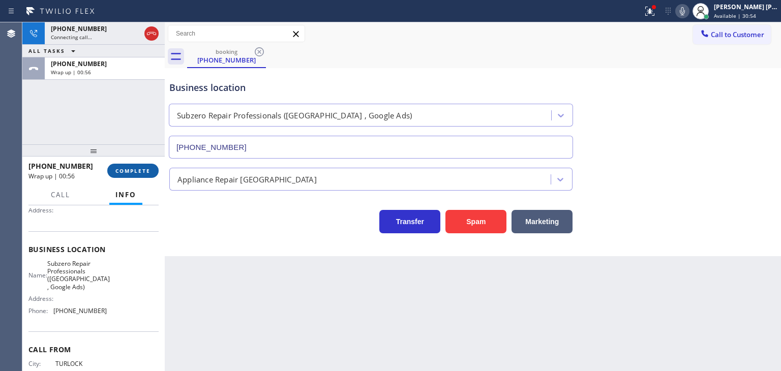
click at [139, 173] on span "COMPLETE" at bounding box center [132, 170] width 35 height 7
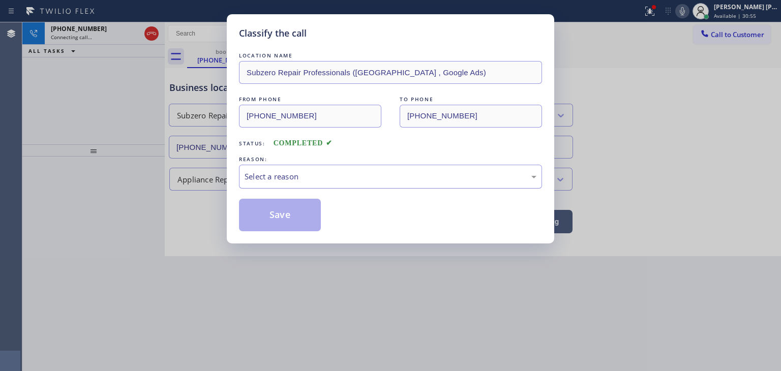
click at [250, 174] on div "Select a reason" at bounding box center [391, 177] width 292 height 12
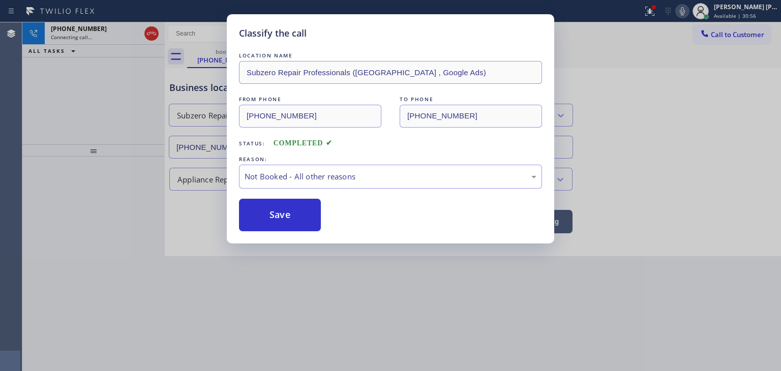
click at [285, 214] on button "Save" at bounding box center [280, 215] width 82 height 33
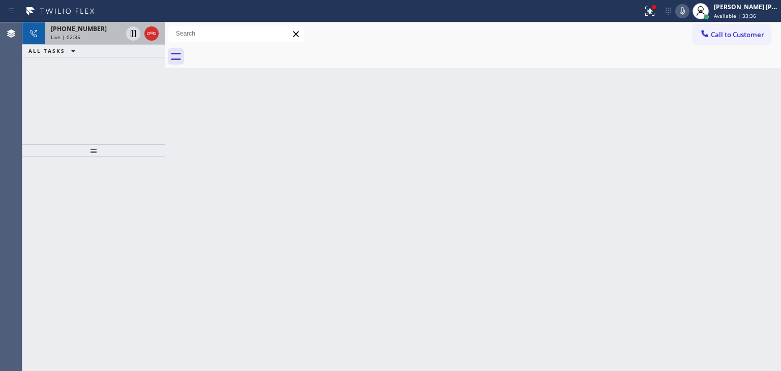
click at [83, 37] on div "Live | 02:35" at bounding box center [86, 37] width 71 height 7
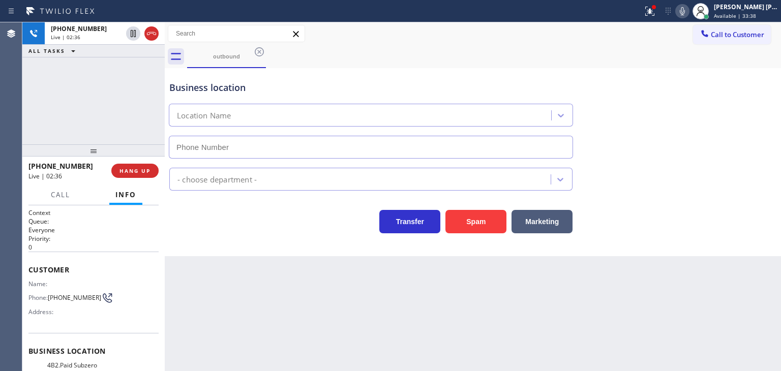
type input "[PHONE_NUMBER]"
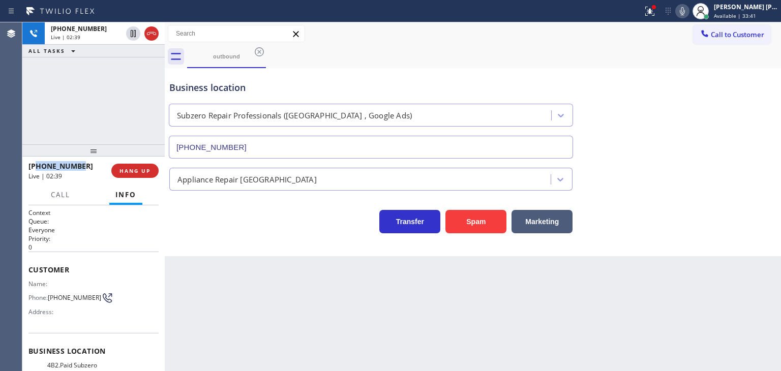
drag, startPoint x: 78, startPoint y: 167, endPoint x: 35, endPoint y: 162, distance: 44.0
click at [35, 162] on div "[PHONE_NUMBER]" at bounding box center [66, 166] width 76 height 10
copy span "2092787736"
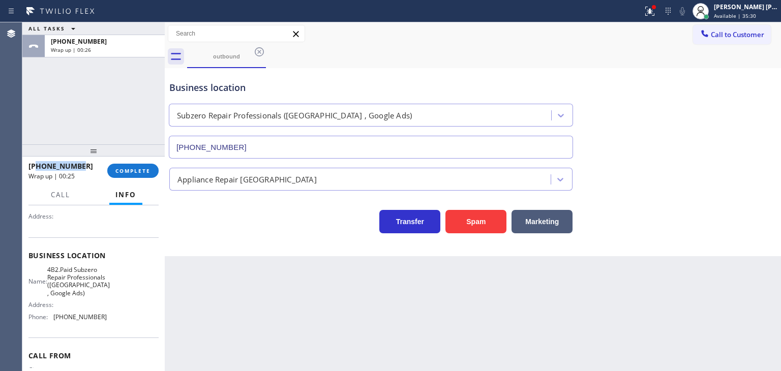
scroll to position [102, 0]
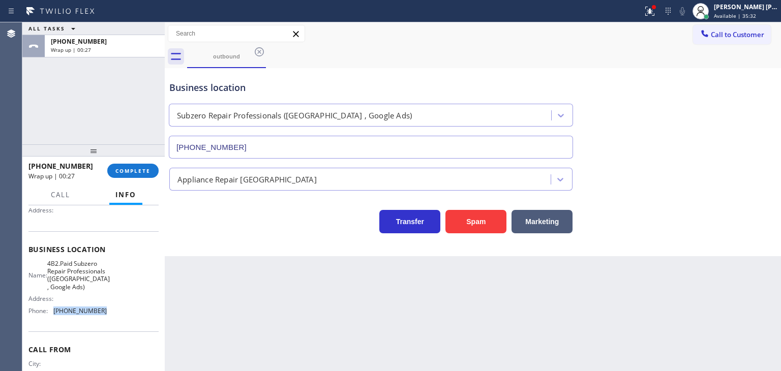
drag, startPoint x: 100, startPoint y: 320, endPoint x: 49, endPoint y: 320, distance: 50.9
click at [49, 315] on div "Phone: [PHONE_NUMBER]" at bounding box center [67, 311] width 78 height 8
copy div "[PHONE_NUMBER]"
click at [124, 173] on span "COMPLETE" at bounding box center [132, 170] width 35 height 7
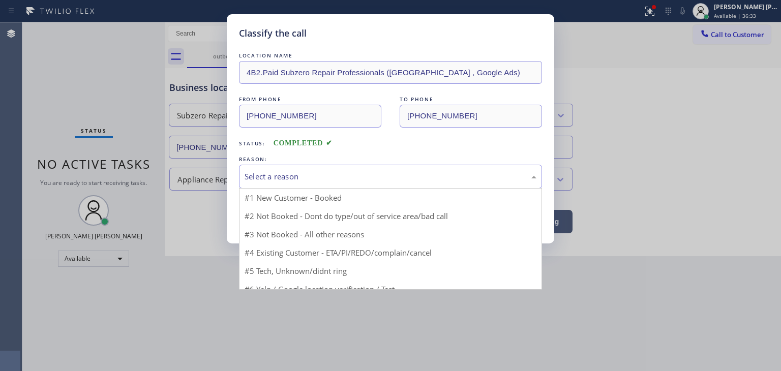
click at [306, 185] on div "Select a reason" at bounding box center [390, 177] width 303 height 24
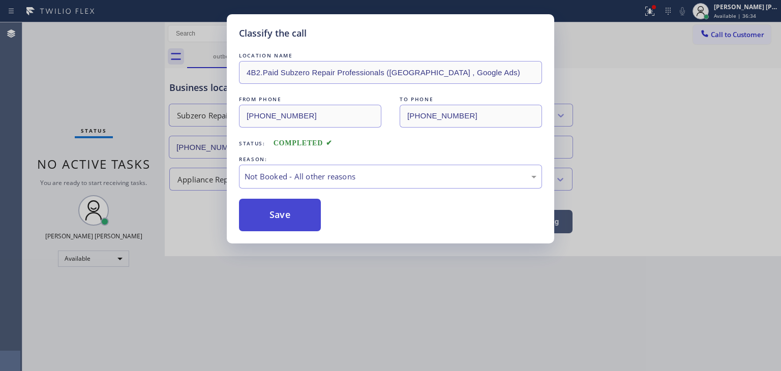
click at [300, 212] on button "Save" at bounding box center [280, 215] width 82 height 33
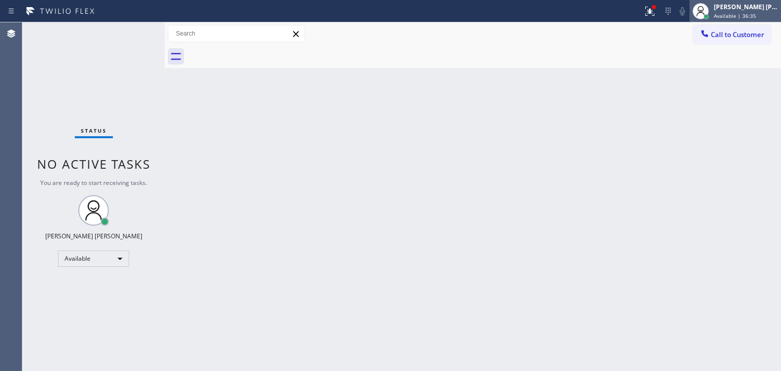
click at [756, 13] on span "Available | 36:35" at bounding box center [735, 15] width 42 height 7
click at [531, 106] on div "Back to Dashboard Change Sender ID Customers Technicians Select a contact Outbo…" at bounding box center [473, 196] width 616 height 349
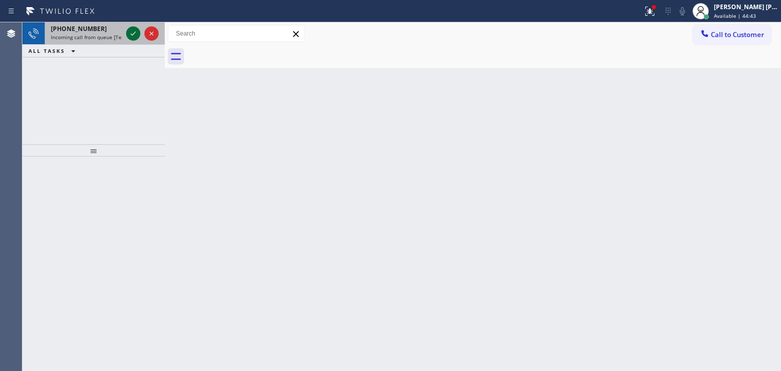
click at [128, 37] on icon at bounding box center [133, 33] width 12 height 12
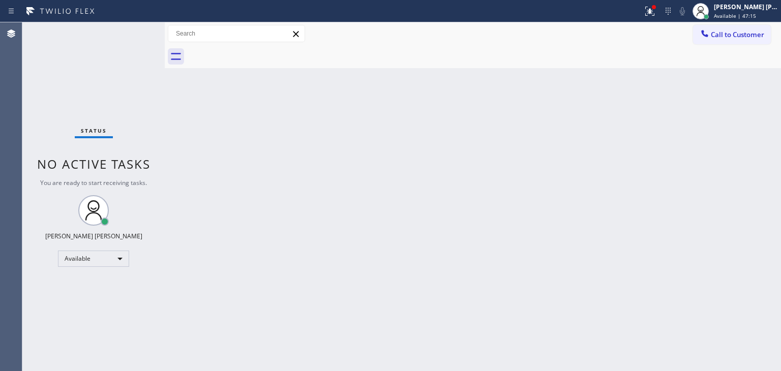
drag, startPoint x: 767, startPoint y: 138, endPoint x: 767, endPoint y: 126, distance: 12.2
click at [767, 138] on div "Back to Dashboard Change Sender ID Customers Technicians Select a contact Outbo…" at bounding box center [473, 196] width 616 height 349
click at [738, 14] on span "Available | 47:16" at bounding box center [735, 15] width 42 height 7
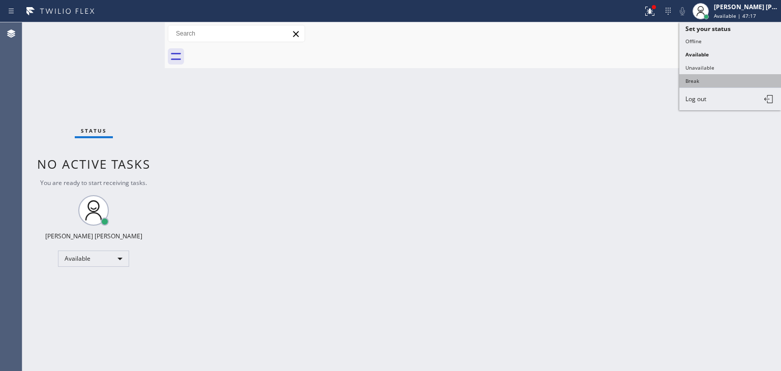
click at [707, 82] on button "Break" at bounding box center [730, 80] width 102 height 13
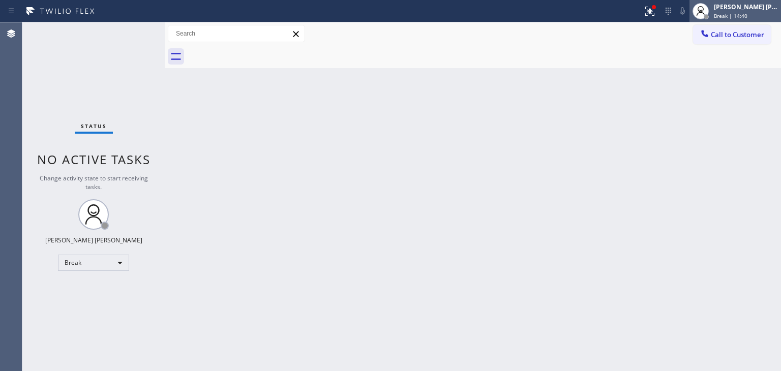
click at [762, 13] on div "Break | 14:40" at bounding box center [746, 15] width 64 height 7
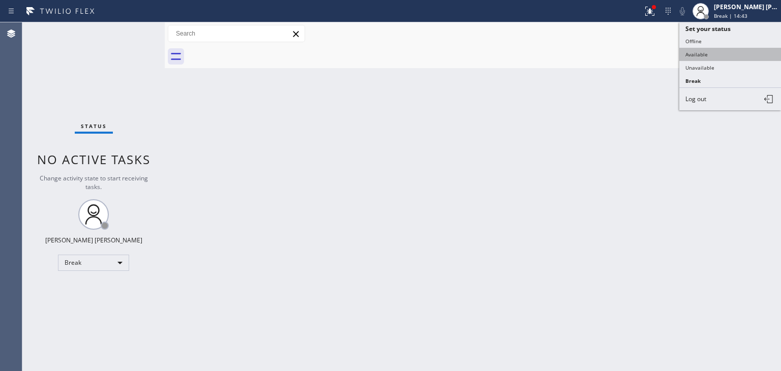
click at [701, 56] on button "Available" at bounding box center [730, 54] width 102 height 13
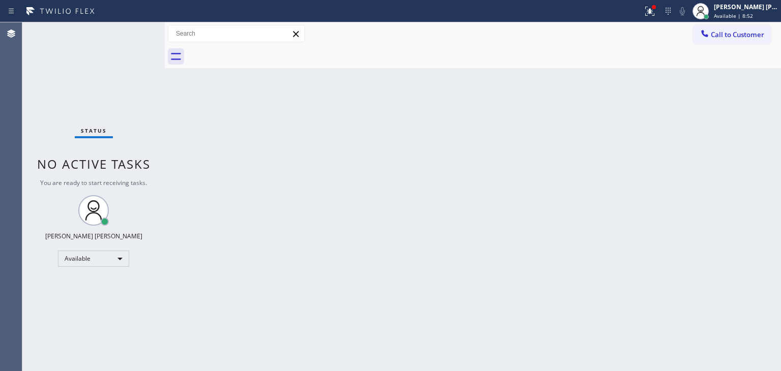
click at [61, 70] on div "Status No active tasks You are ready to start receiving tasks. [PERSON_NAME] [P…" at bounding box center [93, 196] width 142 height 349
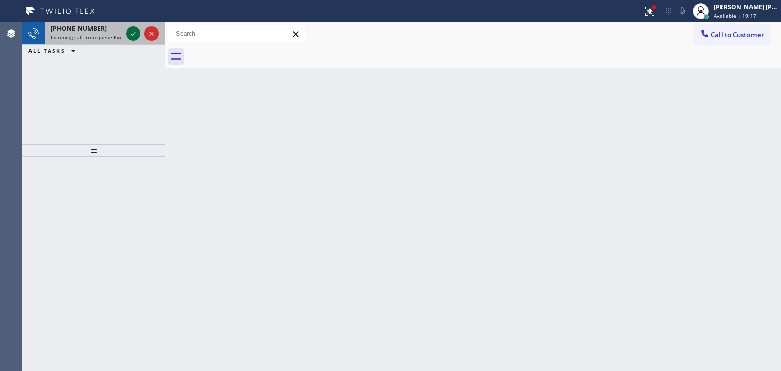
click at [131, 32] on icon at bounding box center [133, 33] width 12 height 12
click at [132, 39] on icon at bounding box center [133, 33] width 12 height 12
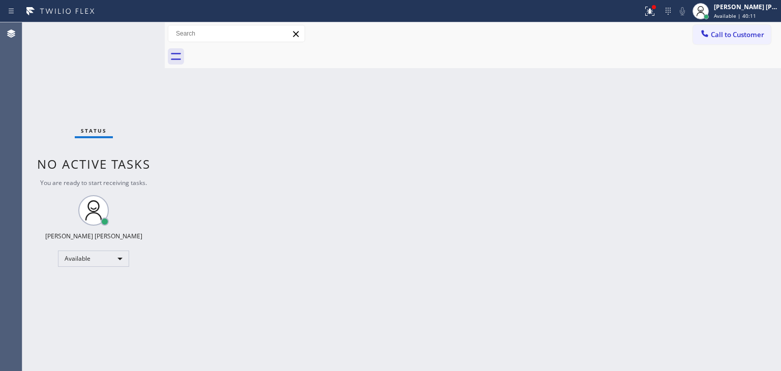
click at [132, 31] on div "Status No active tasks You are ready to start receiving tasks. [PERSON_NAME] [P…" at bounding box center [93, 196] width 142 height 349
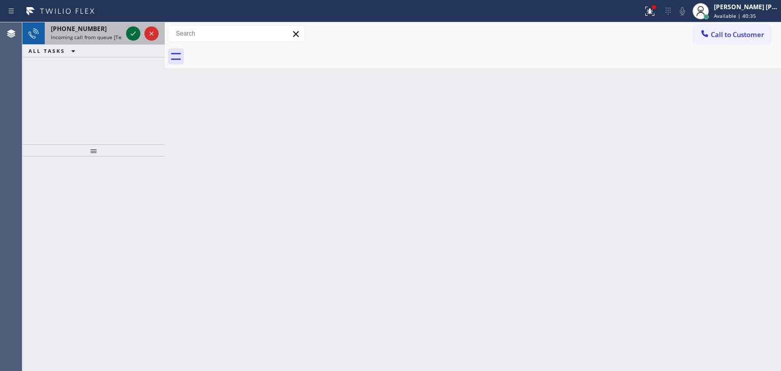
click at [130, 33] on icon at bounding box center [133, 33] width 12 height 12
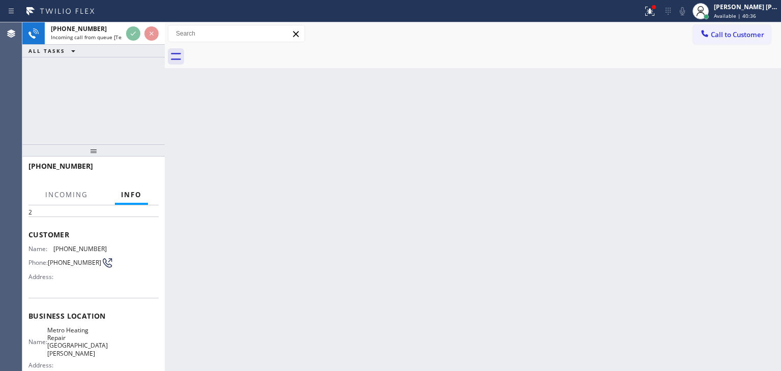
scroll to position [51, 0]
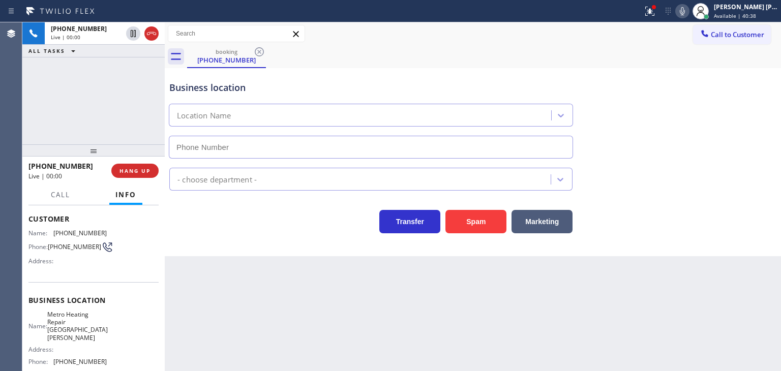
type input "[PHONE_NUMBER]"
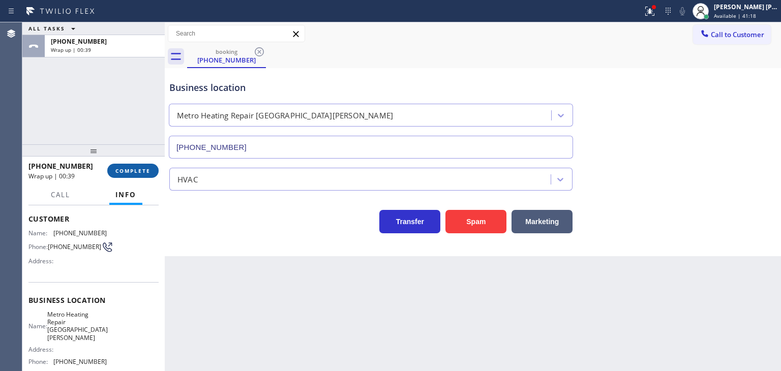
click at [138, 171] on span "COMPLETE" at bounding box center [132, 170] width 35 height 7
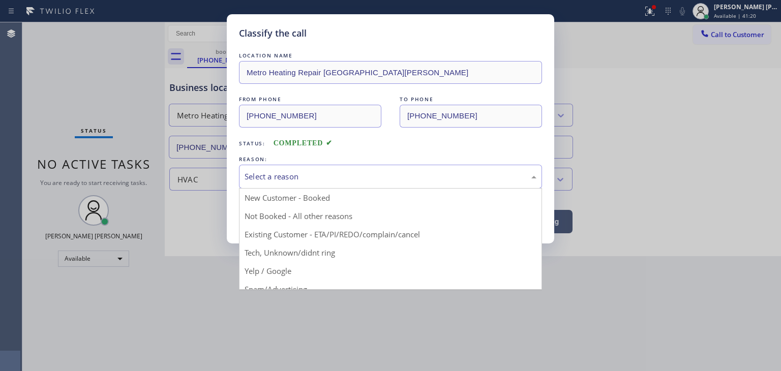
click at [348, 182] on div "Select a reason" at bounding box center [391, 177] width 292 height 12
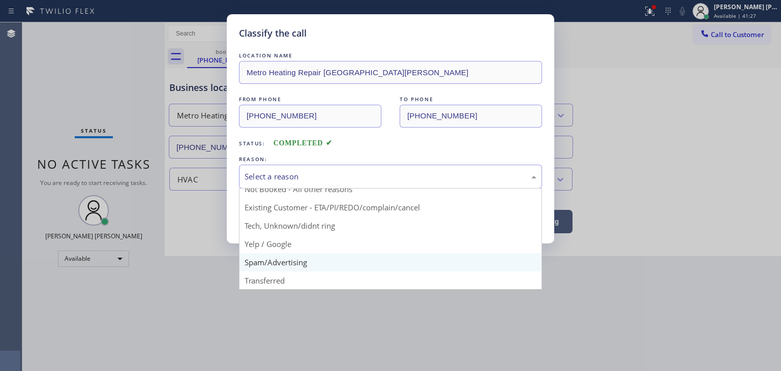
scroll to position [13, 0]
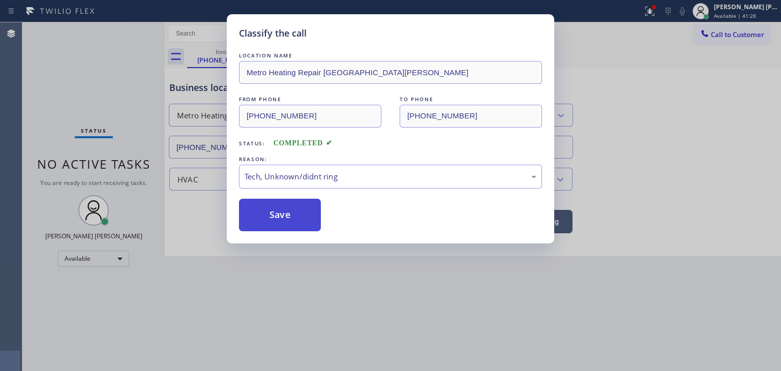
click at [280, 222] on button "Save" at bounding box center [280, 215] width 82 height 33
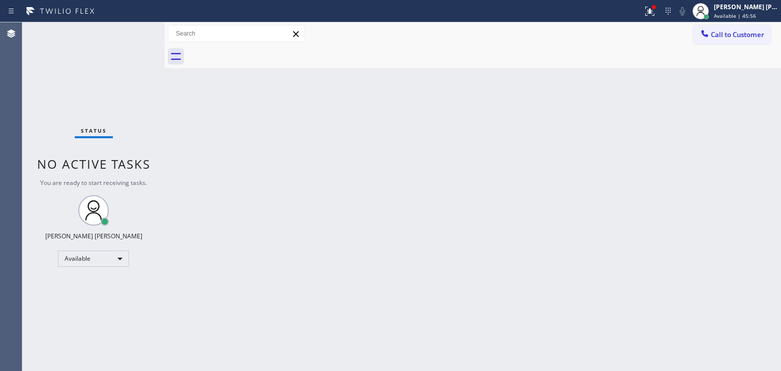
click at [132, 35] on div "Status No active tasks You are ready to start receiving tasks. [PERSON_NAME] [P…" at bounding box center [93, 196] width 142 height 349
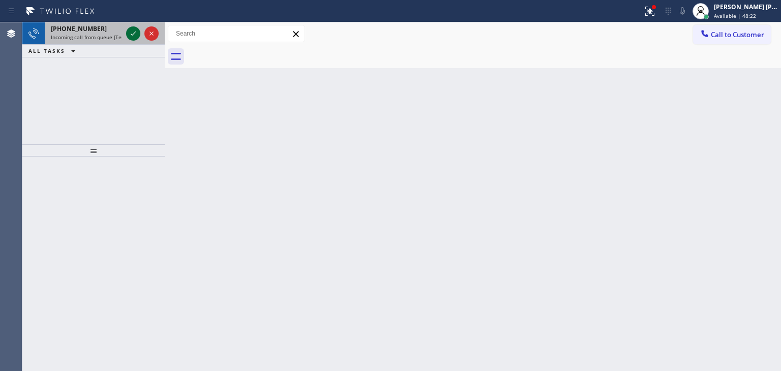
click at [132, 35] on icon at bounding box center [133, 34] width 5 height 4
click at [133, 33] on icon at bounding box center [133, 33] width 12 height 12
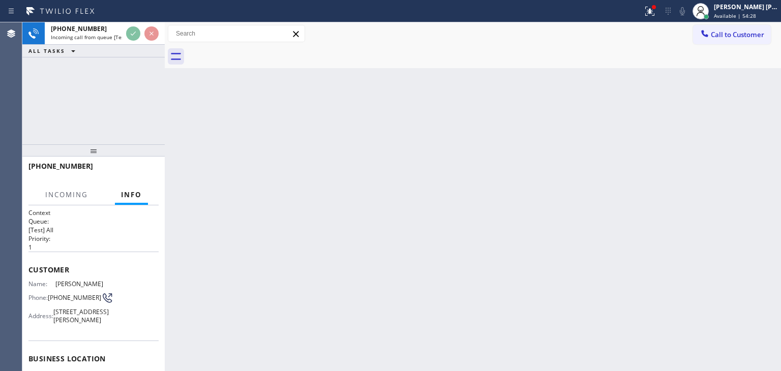
scroll to position [36, 0]
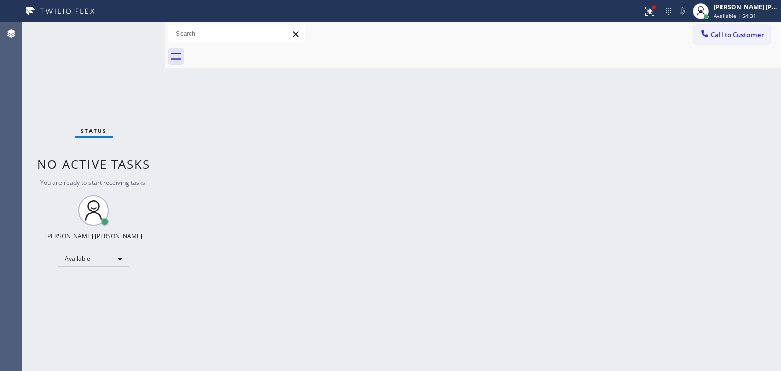
click at [133, 34] on div "Status No active tasks You are ready to start receiving tasks. [PERSON_NAME] [P…" at bounding box center [93, 196] width 142 height 349
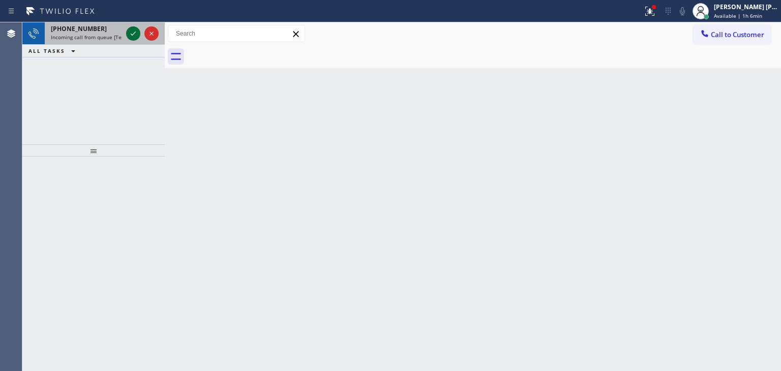
click at [137, 35] on icon at bounding box center [133, 33] width 12 height 12
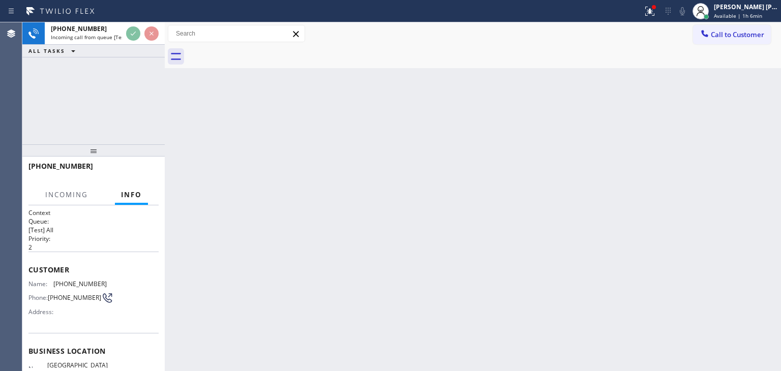
scroll to position [102, 0]
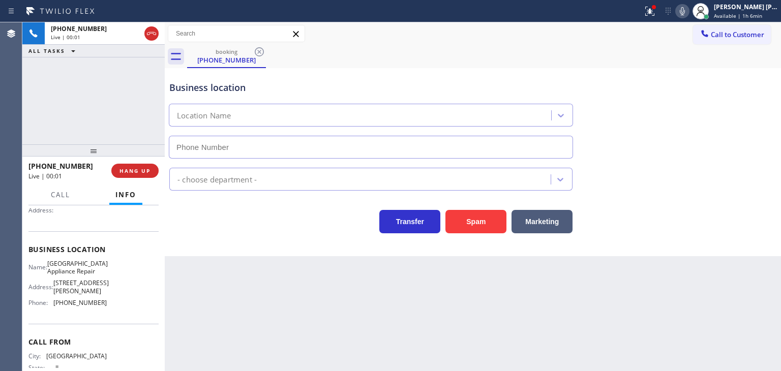
type input "[PHONE_NUMBER]"
click at [87, 102] on div "[PHONE_NUMBER] Live | 01:41 ALL TASKS ALL TASKS ACTIVE TASKS TASKS IN WRAP UP" at bounding box center [93, 83] width 142 height 122
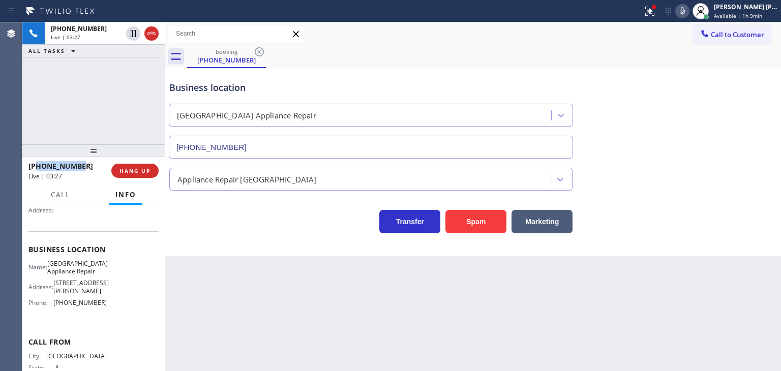
drag, startPoint x: 79, startPoint y: 164, endPoint x: 37, endPoint y: 165, distance: 42.2
click at [37, 165] on div "[PHONE_NUMBER]" at bounding box center [66, 166] width 76 height 10
drag, startPoint x: 76, startPoint y: 300, endPoint x: 48, endPoint y: 302, distance: 28.1
click at [48, 302] on div "Name: [GEOGRAPHIC_DATA] Appliance Repair Address: [STREET_ADDRESS][PERSON_NAME]…" at bounding box center [93, 285] width 130 height 51
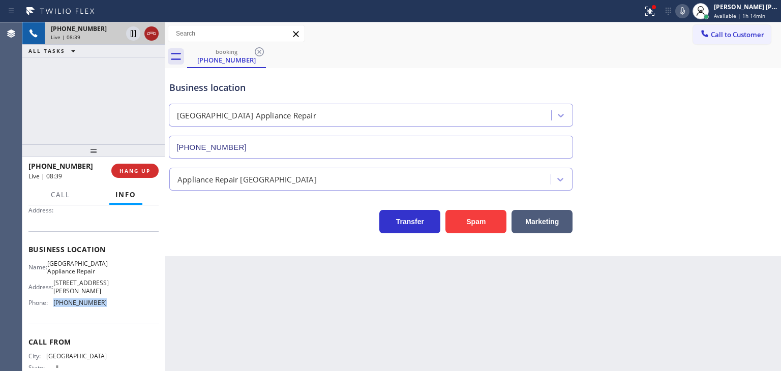
click at [146, 31] on icon at bounding box center [151, 33] width 12 height 12
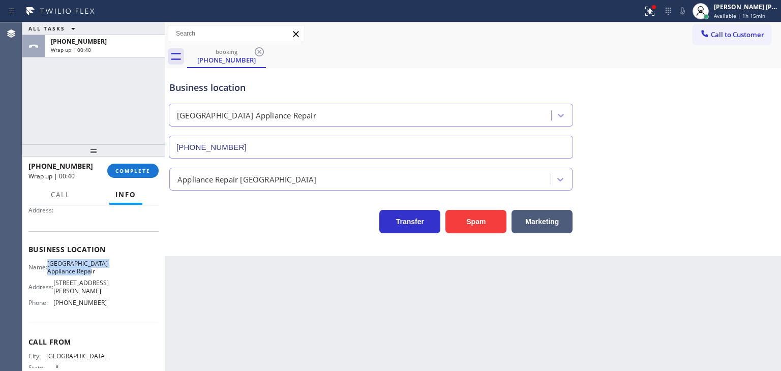
drag, startPoint x: 107, startPoint y: 273, endPoint x: 53, endPoint y: 261, distance: 55.6
click at [53, 261] on div "Name: [GEOGRAPHIC_DATA] Appliance Repair Address: [STREET_ADDRESS][PERSON_NAME]…" at bounding box center [93, 285] width 130 height 51
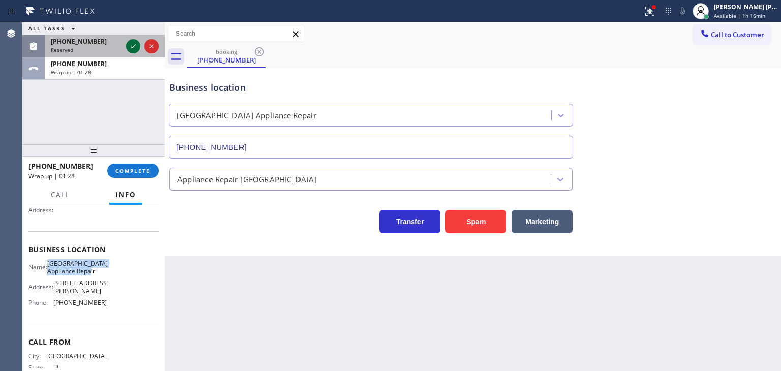
click at [135, 45] on icon at bounding box center [133, 46] width 5 height 4
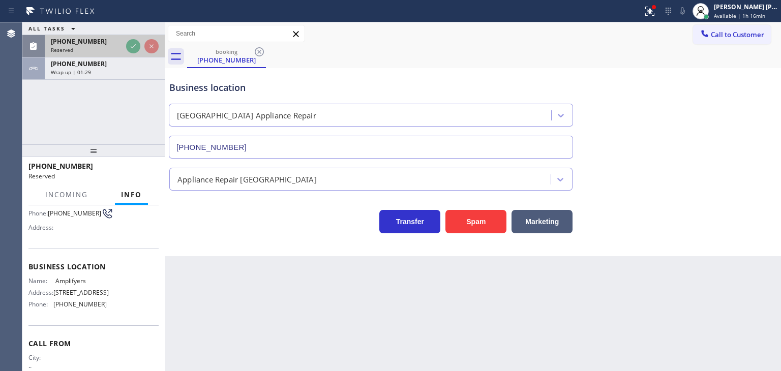
scroll to position [118, 0]
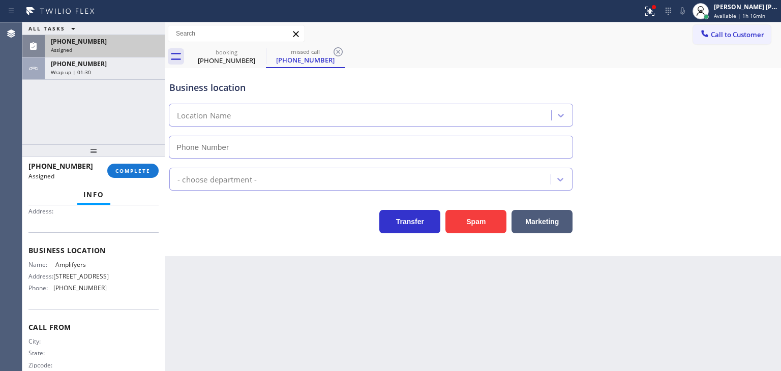
type input "[PHONE_NUMBER]"
click at [80, 44] on span "[PHONE_NUMBER]" at bounding box center [79, 41] width 56 height 9
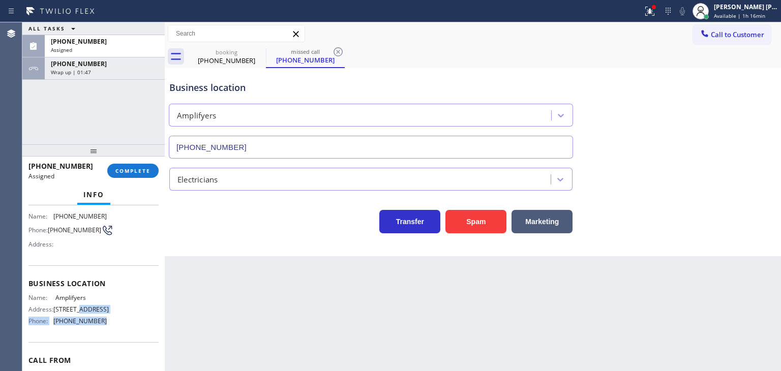
scroll to position [34, 0]
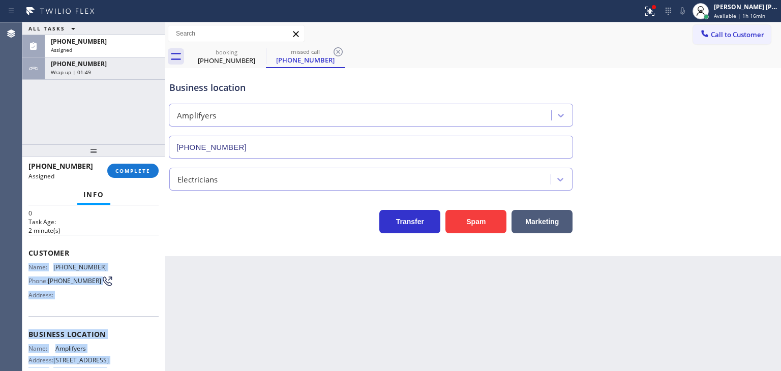
drag, startPoint x: 102, startPoint y: 323, endPoint x: 28, endPoint y: 265, distance: 93.4
click at [28, 265] on div "Context Queue: Electrical Priority: 0 Task Age: [DEMOGRAPHIC_DATA] minute(s) Cu…" at bounding box center [93, 322] width 130 height 296
click at [119, 173] on span "COMPLETE" at bounding box center [132, 170] width 35 height 7
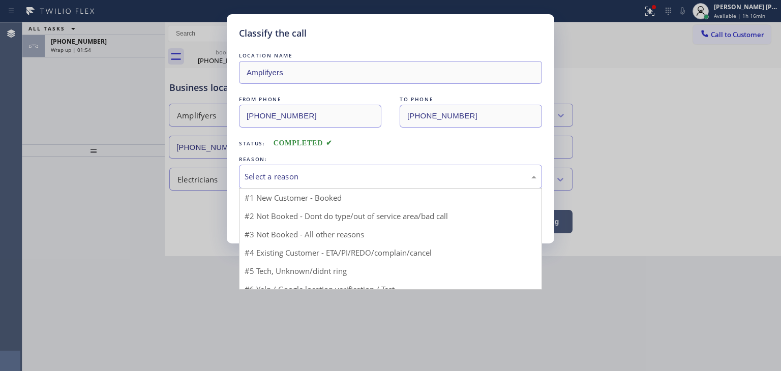
click at [284, 173] on div "Select a reason" at bounding box center [391, 177] width 292 height 12
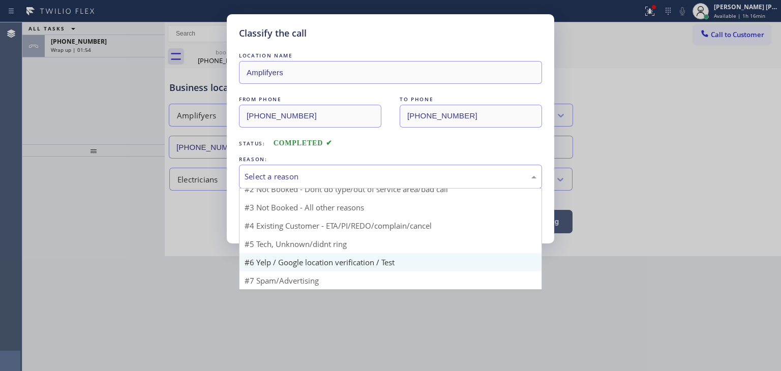
scroll to position [9, 0]
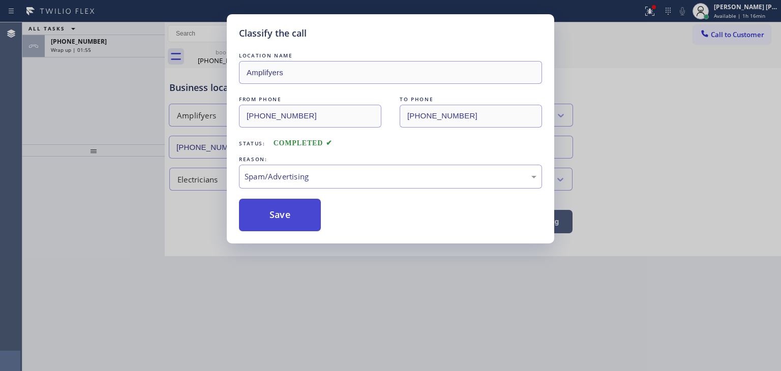
click at [281, 218] on button "Save" at bounding box center [280, 215] width 82 height 33
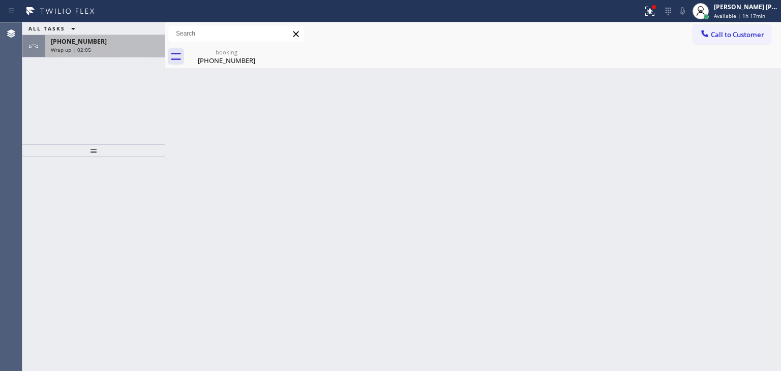
click at [85, 53] on div "[PHONE_NUMBER] Wrap up | 02:05" at bounding box center [103, 46] width 116 height 22
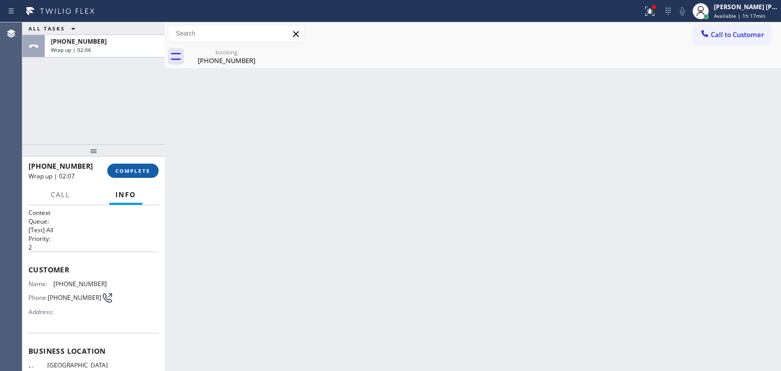
click at [124, 167] on button "COMPLETE" at bounding box center [132, 171] width 51 height 14
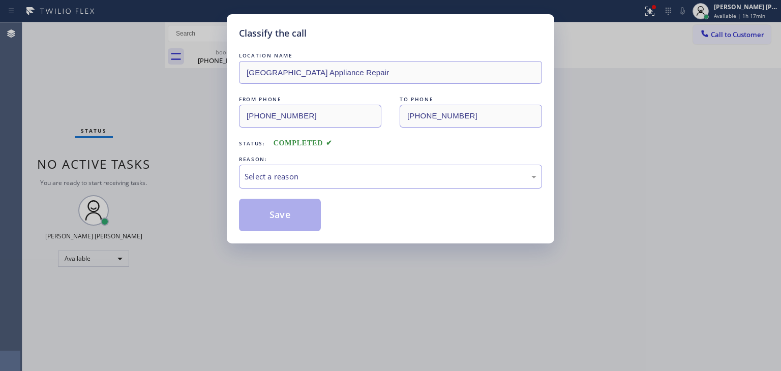
click at [305, 188] on div "LOCATION NAME [GEOGRAPHIC_DATA] Appliance Repair FROM PHONE [PHONE_NUMBER] TO P…" at bounding box center [390, 140] width 303 height 181
click at [289, 173] on div "Select a reason" at bounding box center [391, 177] width 292 height 12
click at [281, 208] on button "Save" at bounding box center [280, 215] width 82 height 33
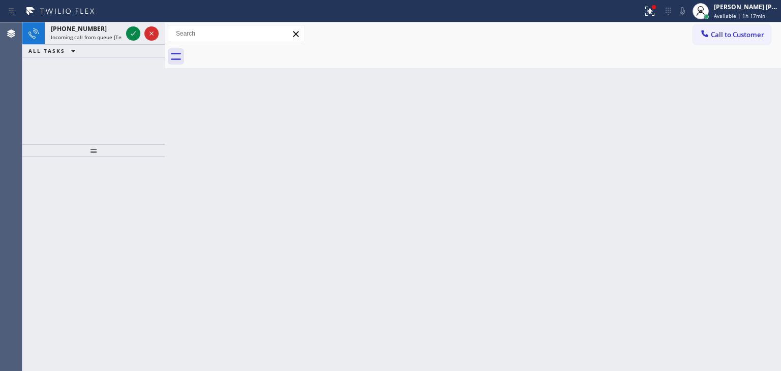
drag, startPoint x: 131, startPoint y: 35, endPoint x: 127, endPoint y: 47, distance: 12.9
click at [132, 36] on icon at bounding box center [133, 33] width 12 height 12
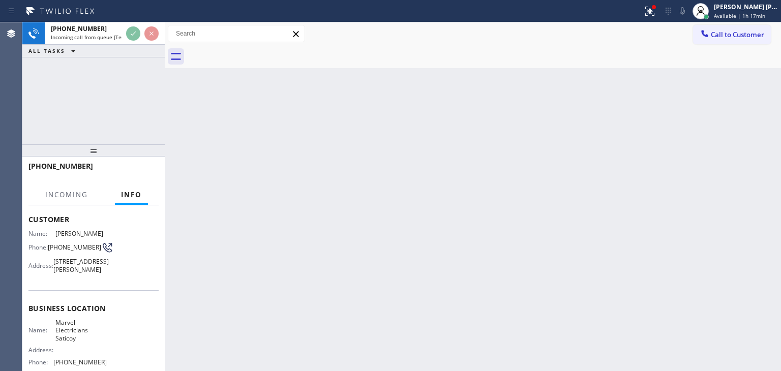
scroll to position [51, 0]
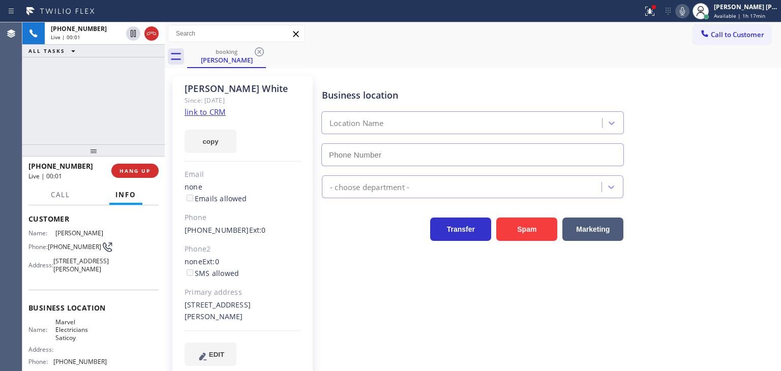
type input "[PHONE_NUMBER]"
click at [192, 111] on link "link to CRM" at bounding box center [205, 112] width 41 height 10
click at [233, 354] on button "EDIT" at bounding box center [211, 354] width 52 height 23
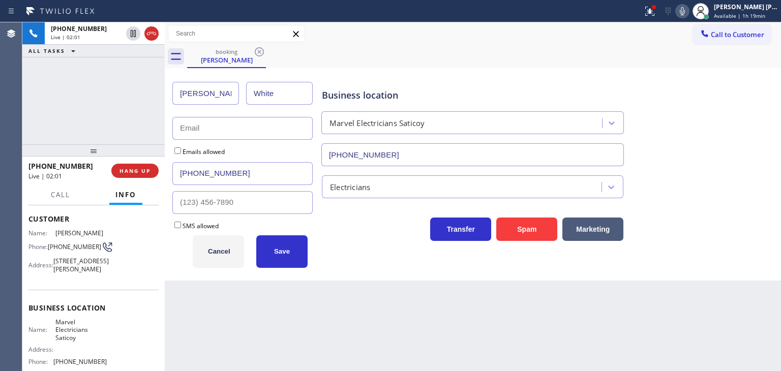
click at [191, 129] on input "text" at bounding box center [242, 128] width 140 height 23
type input "[EMAIL_ADDRESS][DOMAIN_NAME]"
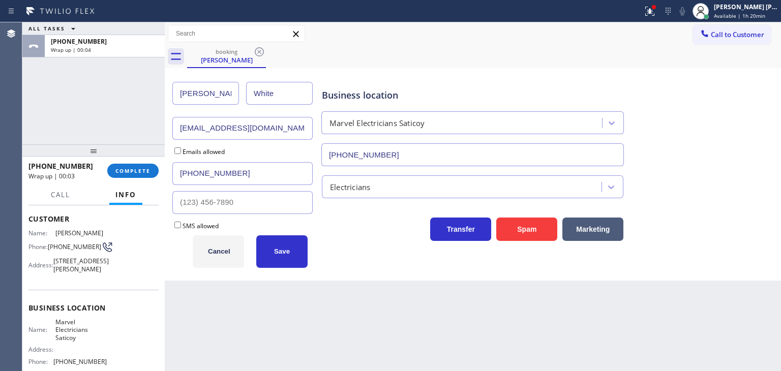
click at [51, 108] on div "ALL TASKS ALL TASKS ACTIVE TASKS TASKS IN WRAP UP [PHONE_NUMBER] Wrap up | 00:04" at bounding box center [93, 83] width 142 height 122
click at [126, 171] on span "COMPLETE" at bounding box center [132, 170] width 35 height 7
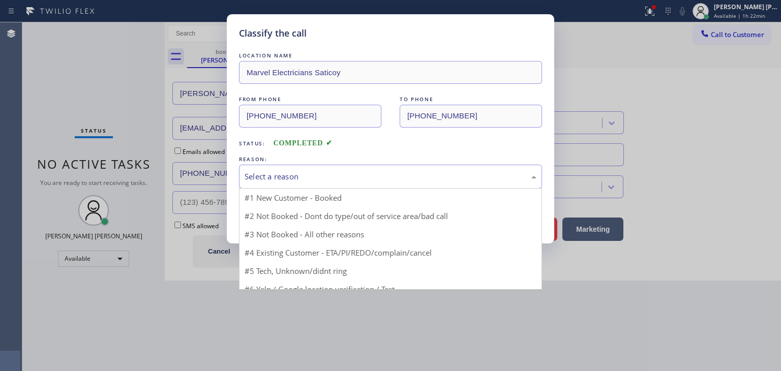
click at [264, 165] on div "Select a reason" at bounding box center [390, 177] width 303 height 24
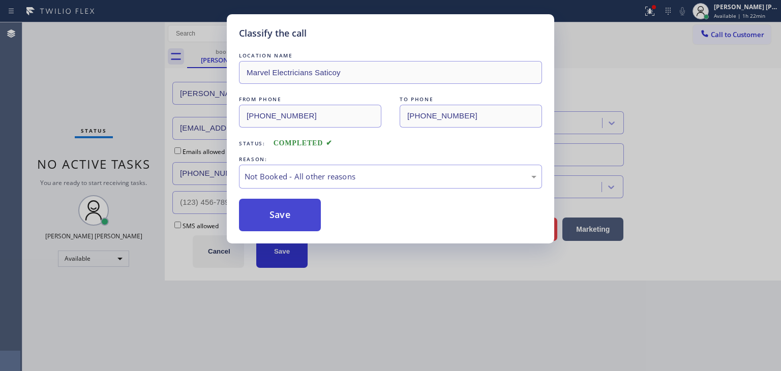
click at [281, 210] on button "Save" at bounding box center [280, 215] width 82 height 33
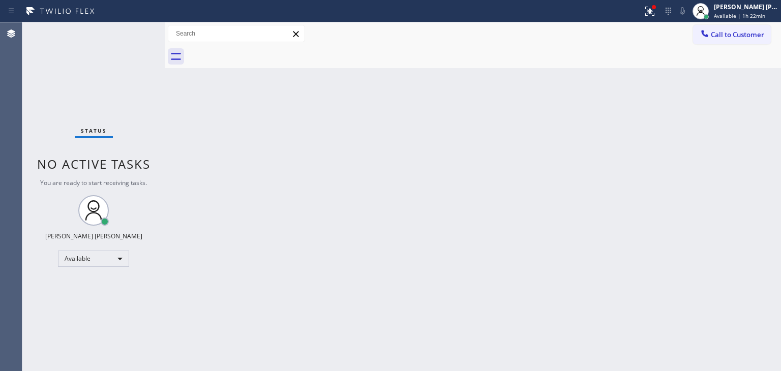
click at [762, 98] on div "Back to Dashboard Change Sender ID Customers Technicians Select a contact Outbo…" at bounding box center [473, 196] width 616 height 349
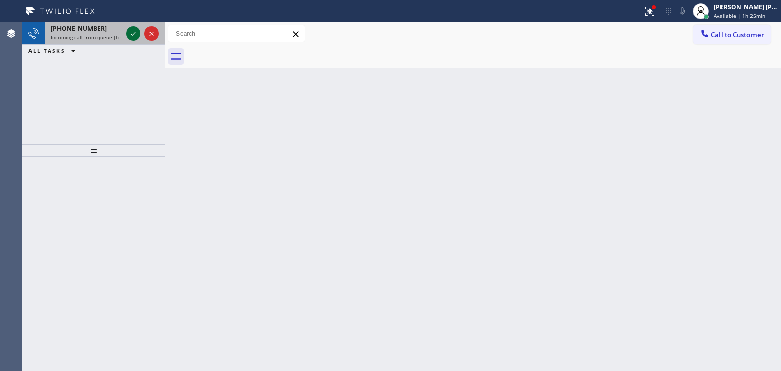
click at [135, 31] on icon at bounding box center [133, 33] width 12 height 12
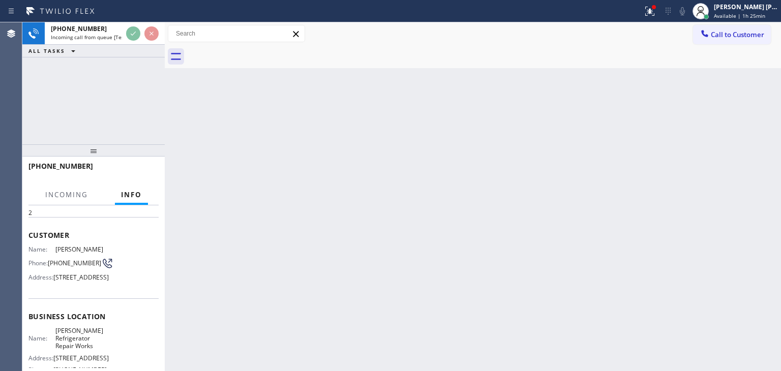
scroll to position [102, 0]
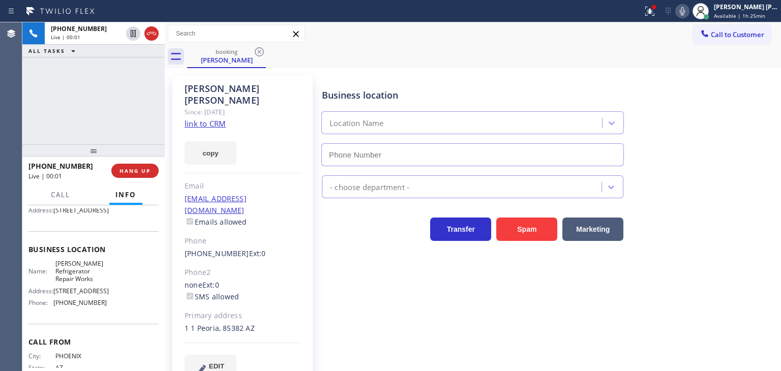
type input "[PHONE_NUMBER]"
click at [212, 119] on link "link to CRM" at bounding box center [205, 124] width 41 height 10
click at [689, 13] on icon at bounding box center [682, 11] width 12 height 12
click at [689, 15] on icon at bounding box center [682, 11] width 12 height 12
click at [60, 195] on span "Call" at bounding box center [60, 194] width 19 height 9
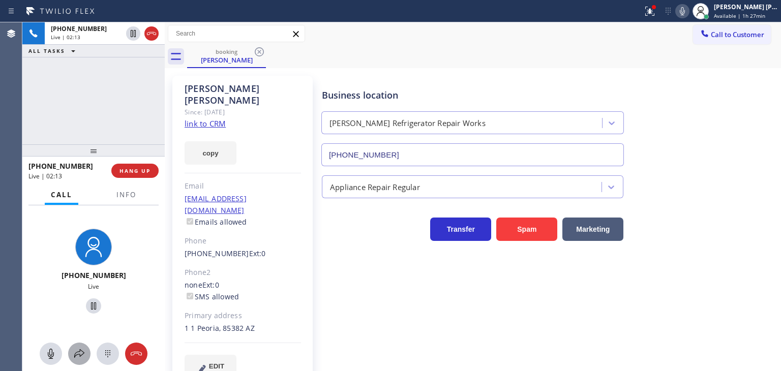
click at [79, 354] on icon at bounding box center [79, 353] width 10 height 9
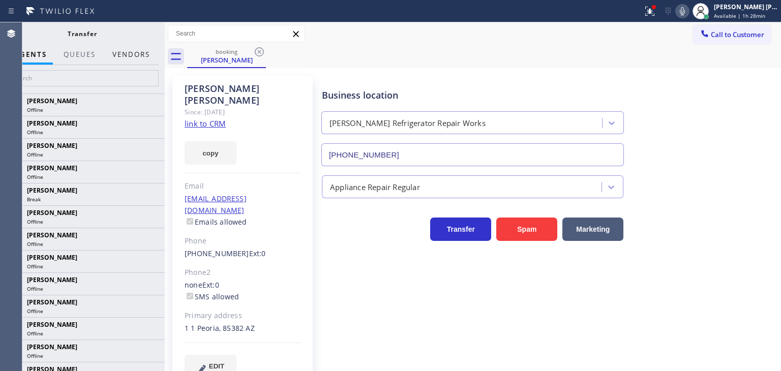
click at [127, 60] on button "Vendors" at bounding box center [131, 55] width 50 height 20
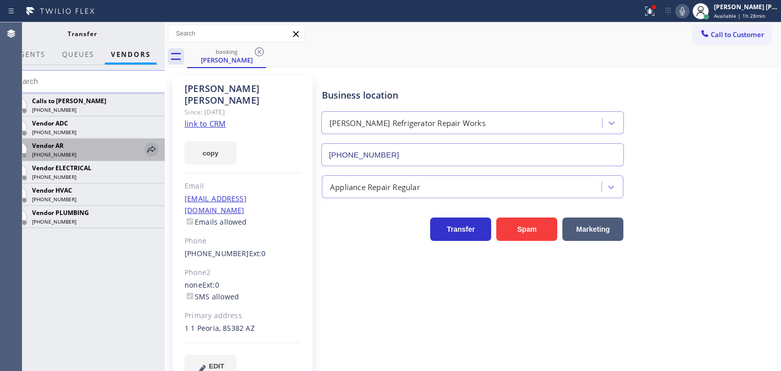
click at [151, 149] on icon at bounding box center [151, 149] width 12 height 12
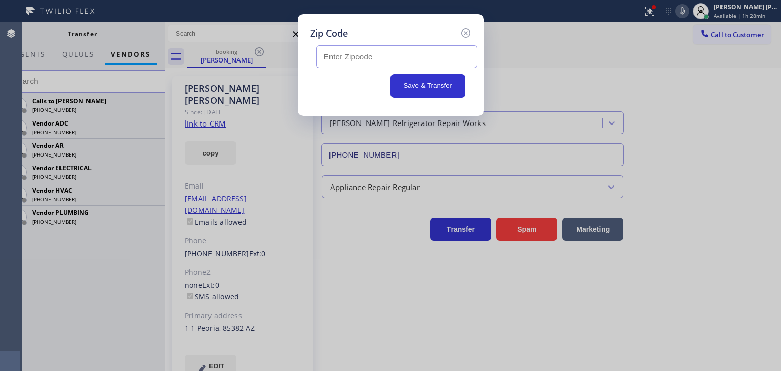
click at [401, 61] on input "text" at bounding box center [396, 56] width 161 height 23
type input "85382"
click at [435, 88] on button "Save & Transfer" at bounding box center [428, 85] width 75 height 23
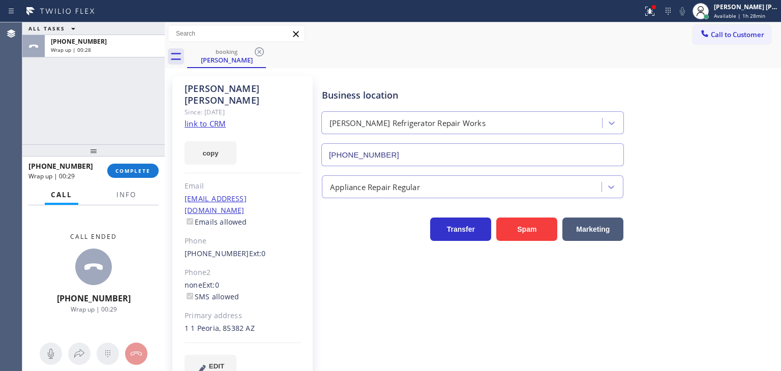
click at [103, 98] on div "ALL TASKS ALL TASKS ACTIVE TASKS TASKS IN WRAP UP [PHONE_NUMBER] Wrap up | 00:28" at bounding box center [93, 83] width 142 height 122
click at [763, 6] on div "[PERSON_NAME] [PERSON_NAME]" at bounding box center [746, 7] width 64 height 9
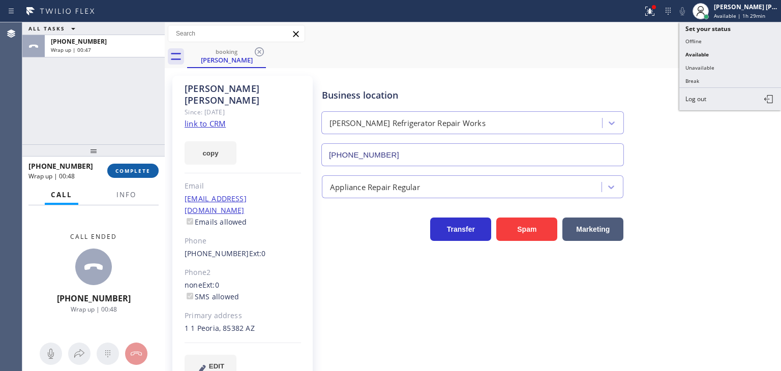
click at [128, 171] on span "COMPLETE" at bounding box center [132, 170] width 35 height 7
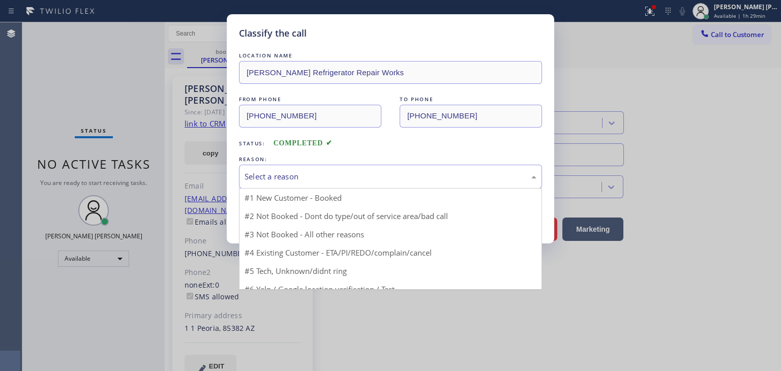
click at [273, 184] on div "Select a reason" at bounding box center [390, 177] width 303 height 24
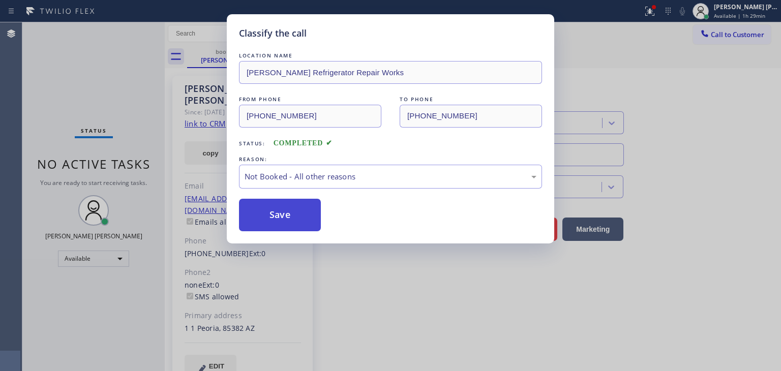
click at [260, 218] on button "Save" at bounding box center [280, 215] width 82 height 33
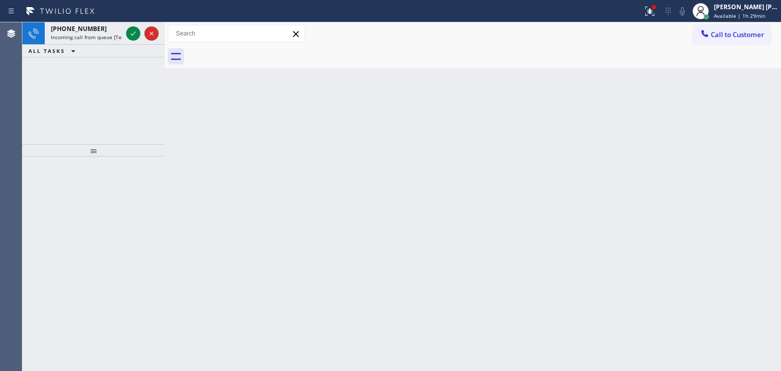
click at [193, 72] on div "Back to Dashboard Change Sender ID Customers Technicians Select a contact Outbo…" at bounding box center [473, 196] width 616 height 349
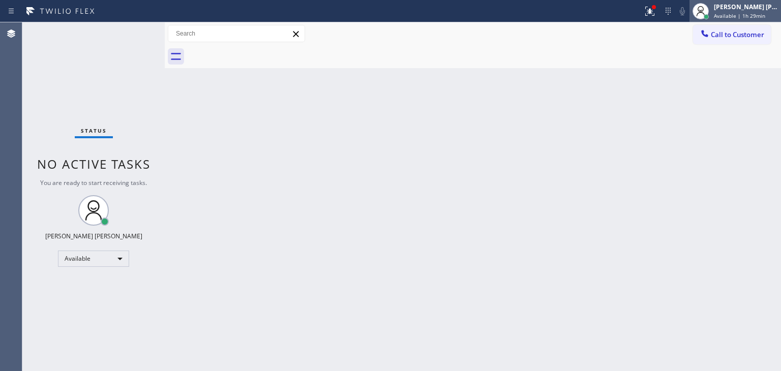
click at [755, 14] on span "Available | 1h 29min" at bounding box center [739, 15] width 51 height 7
click at [211, 159] on div "Back to Dashboard Change Sender ID Customers Technicians Select a contact Outbo…" at bounding box center [473, 196] width 616 height 349
click at [749, 10] on div "[PERSON_NAME] [PERSON_NAME]" at bounding box center [746, 7] width 64 height 9
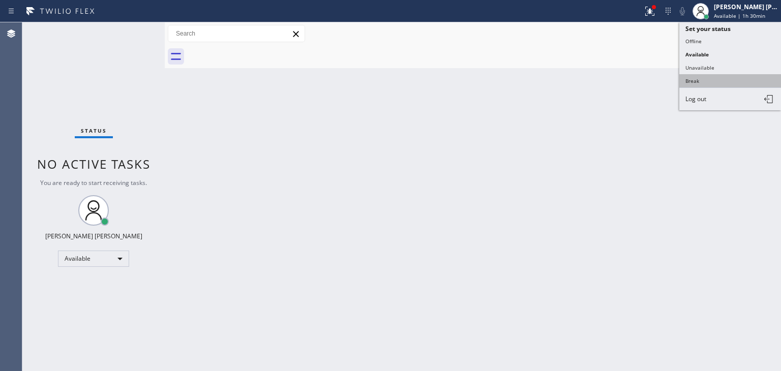
click at [726, 80] on button "Break" at bounding box center [730, 80] width 102 height 13
